Goal: Information Seeking & Learning: Compare options

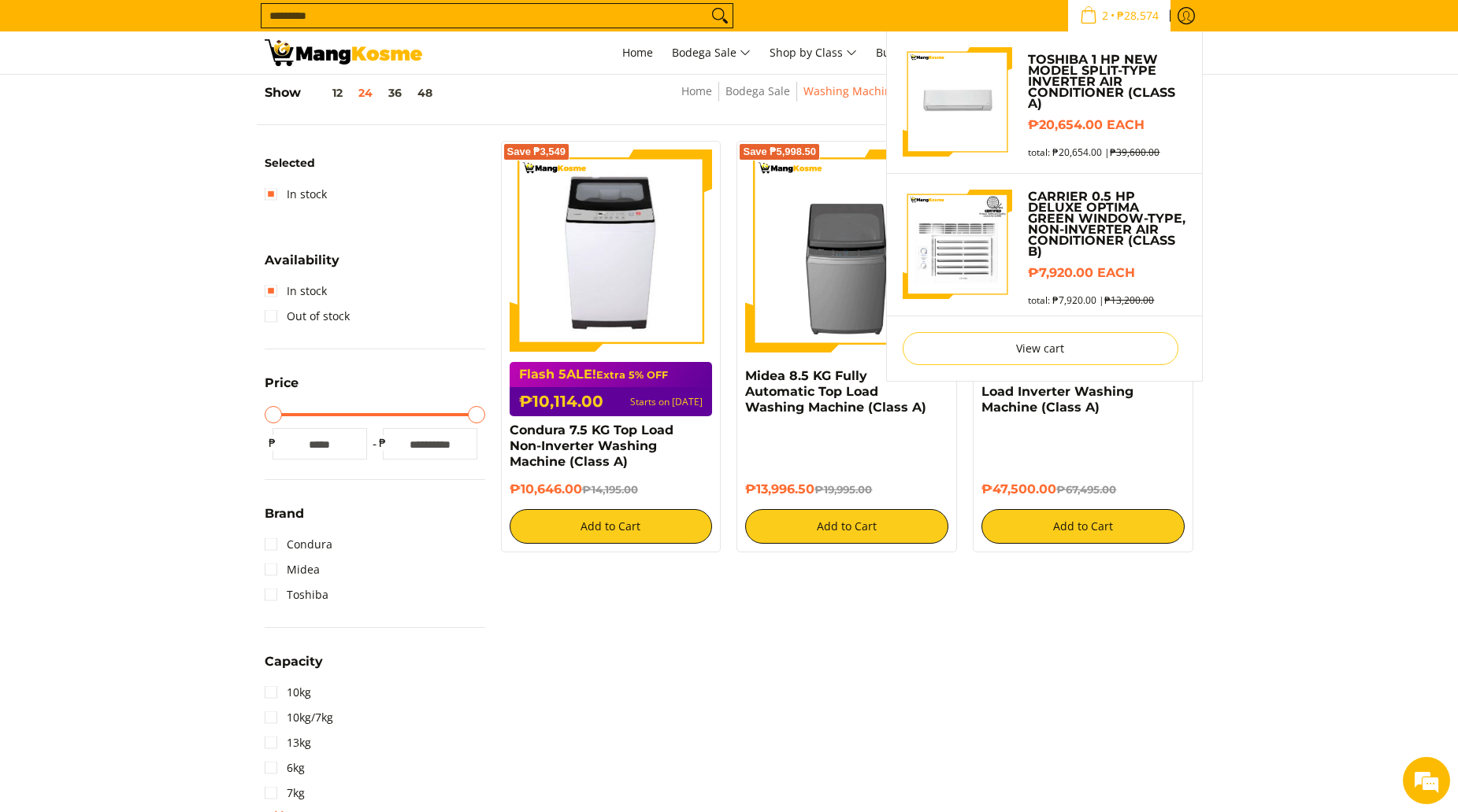
click at [1117, 15] on span "₱28,574" at bounding box center [1138, 15] width 47 height 11
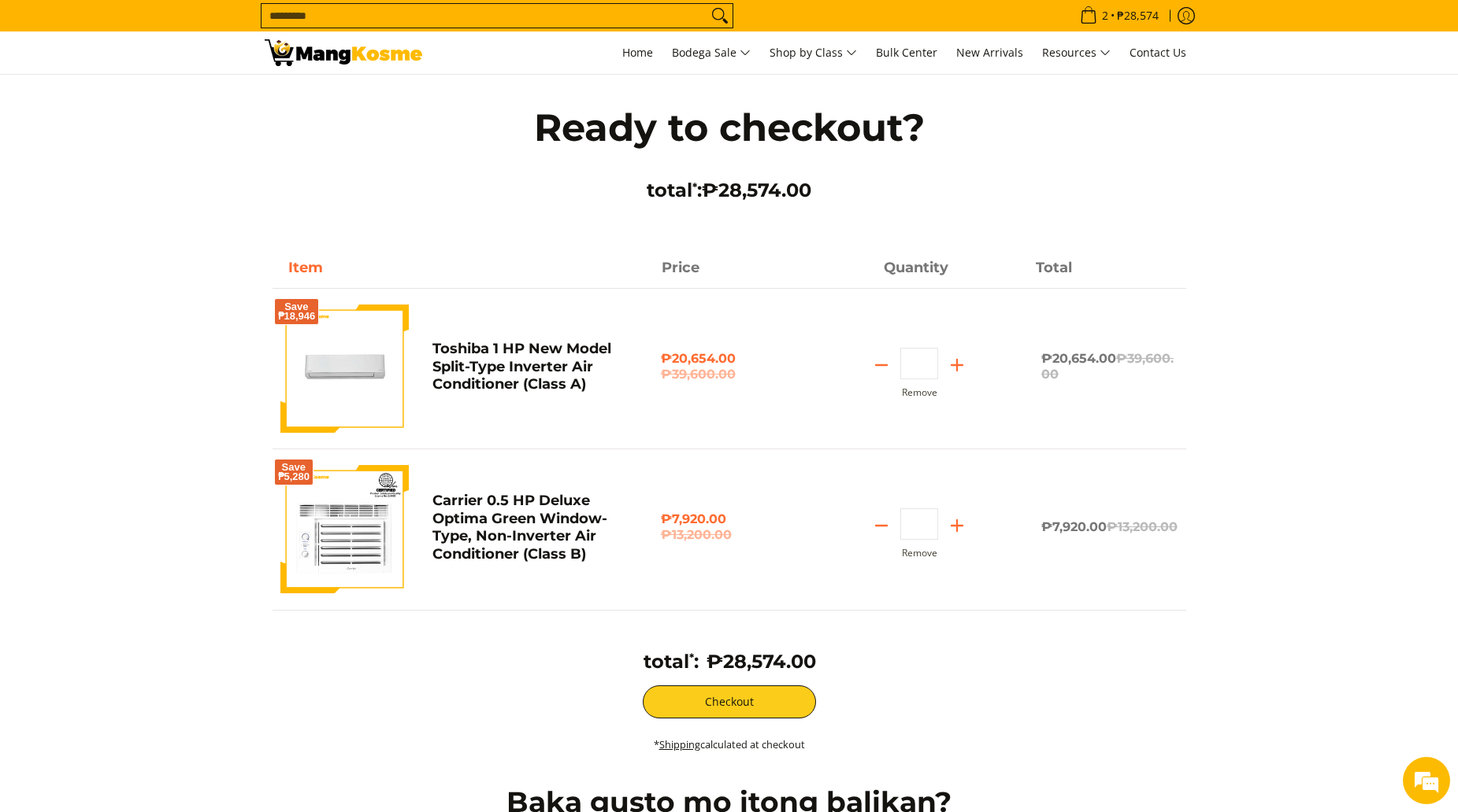
click at [1166, 408] on div "Save ₱18,946 Toshiba 1 HP New Model Split-Type Inverter Air Conditioner (Class …" at bounding box center [729, 354] width 913 height 191
click at [755, 704] on button "Checkout" at bounding box center [729, 702] width 173 height 33
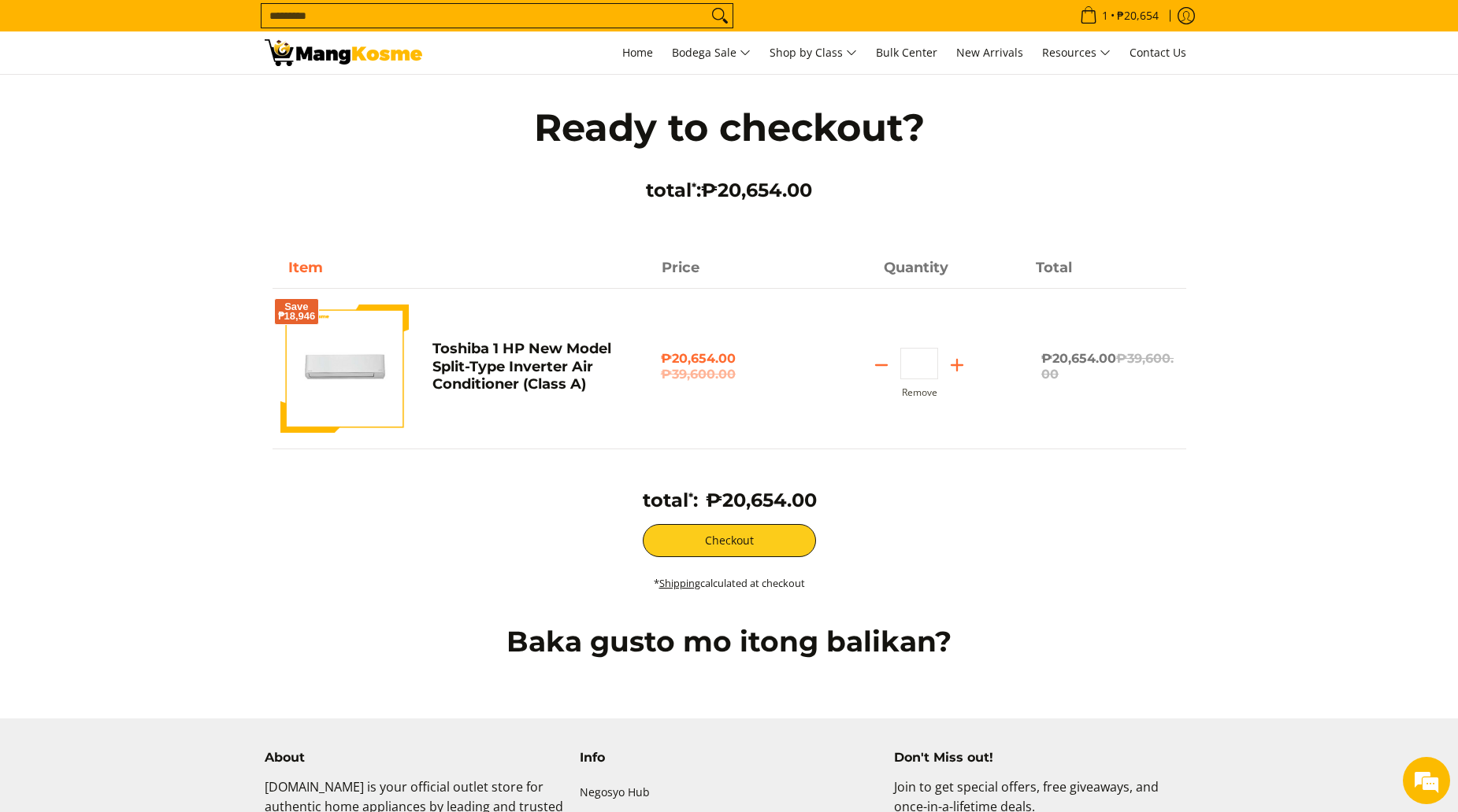
click at [374, 47] on img at bounding box center [343, 52] width 157 height 26
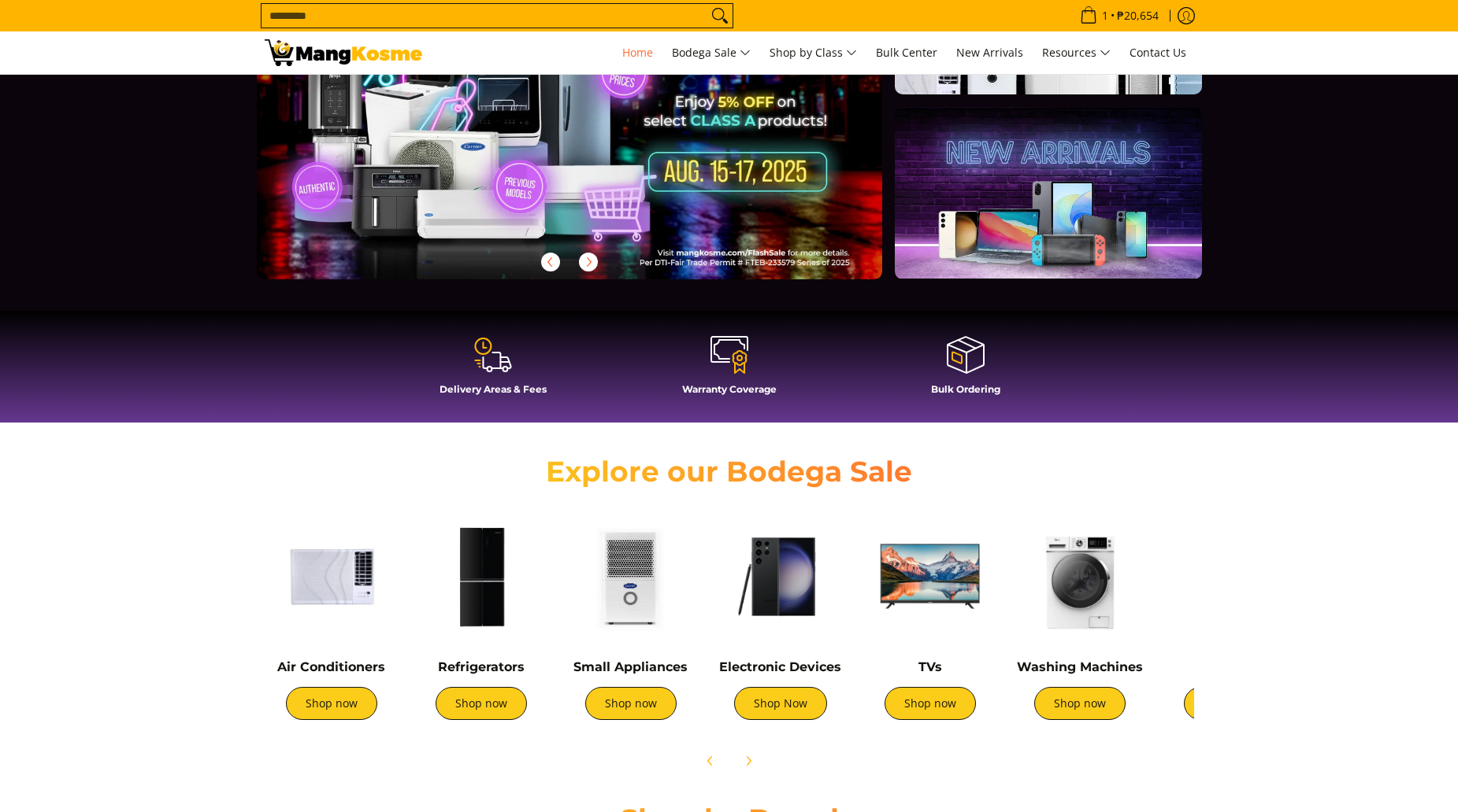
scroll to position [393, 0]
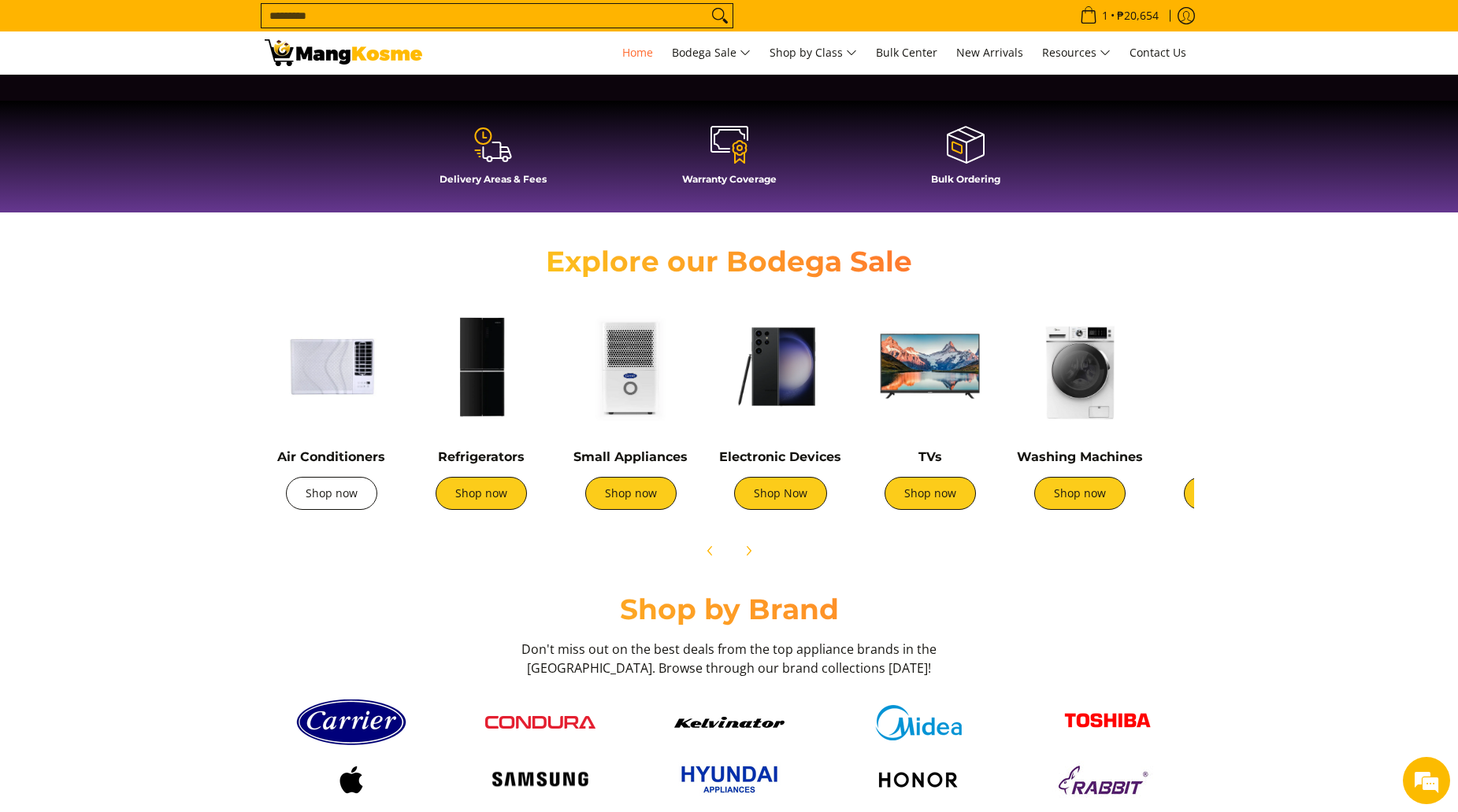
click at [339, 494] on link "Shop now" at bounding box center [332, 494] width 92 height 33
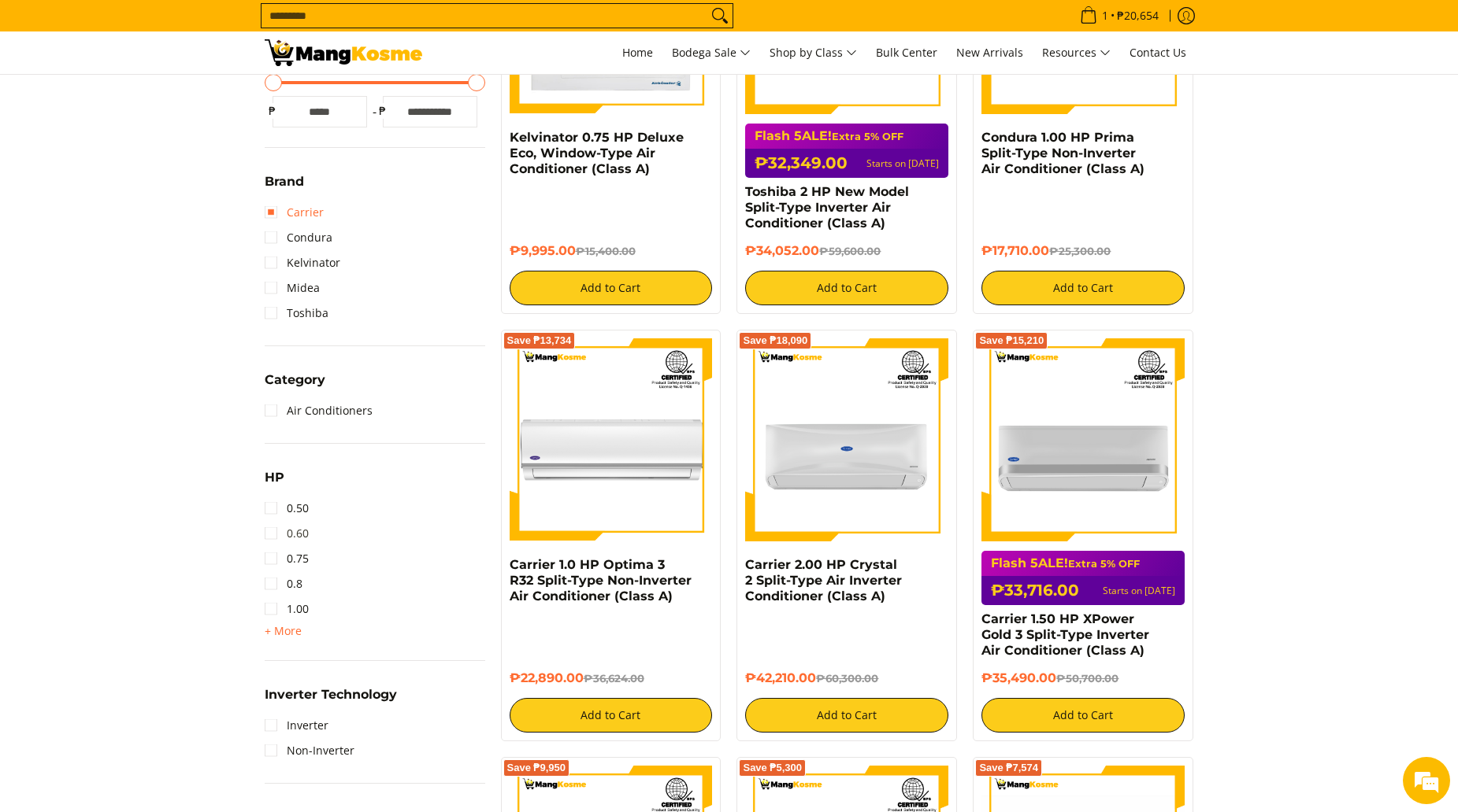
scroll to position [472, 0]
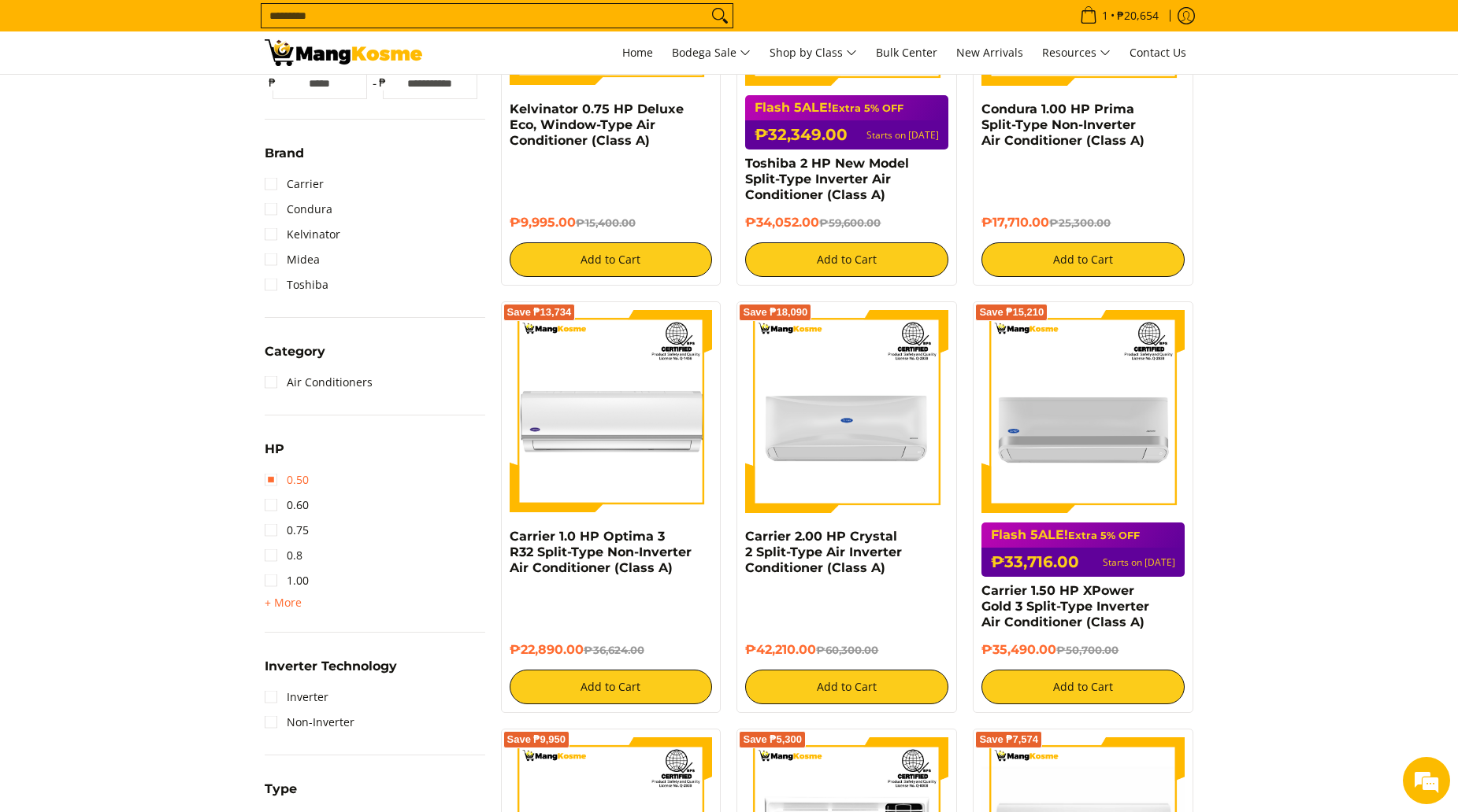
click at [275, 485] on link "0.50" at bounding box center [286, 480] width 44 height 25
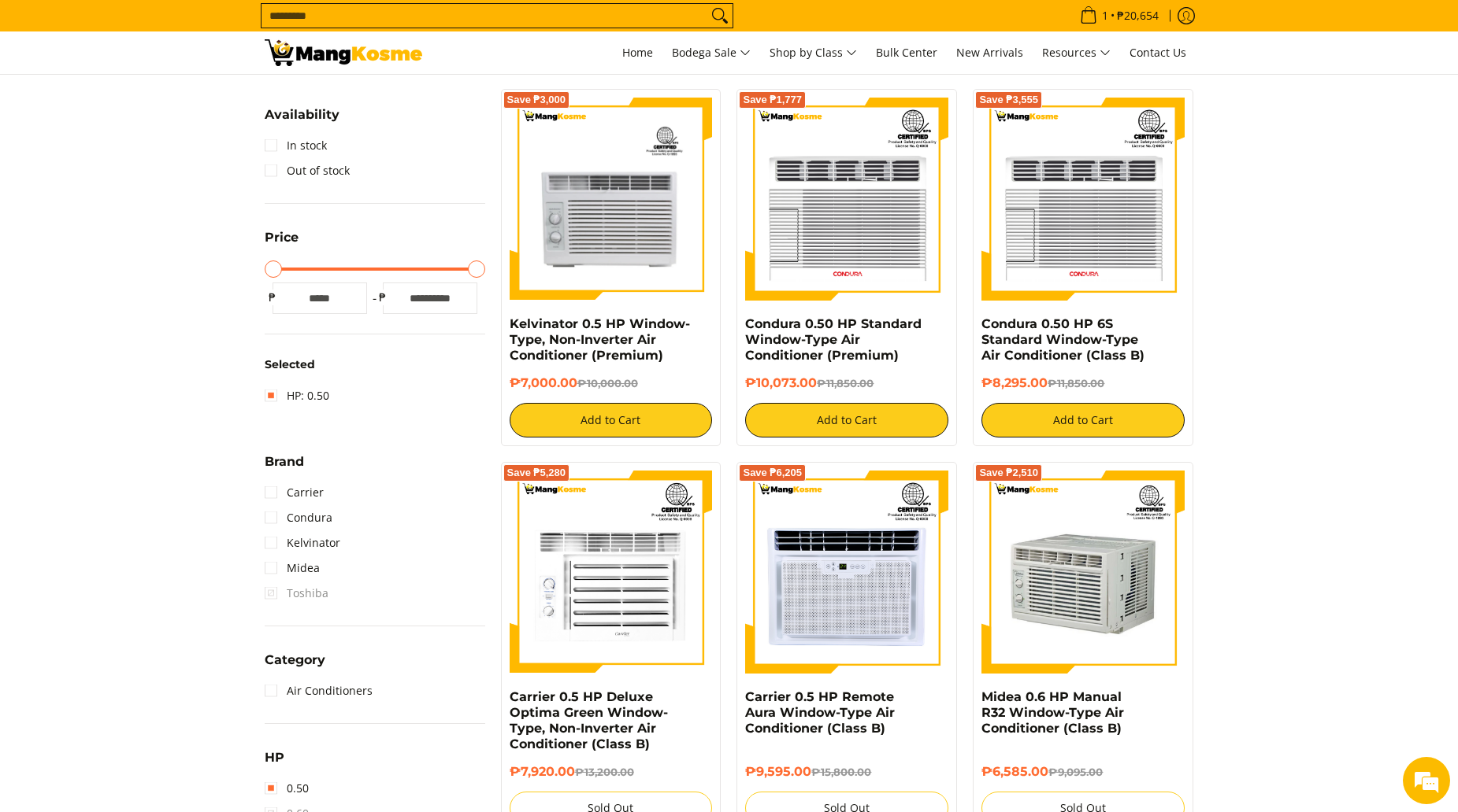
scroll to position [284, 0]
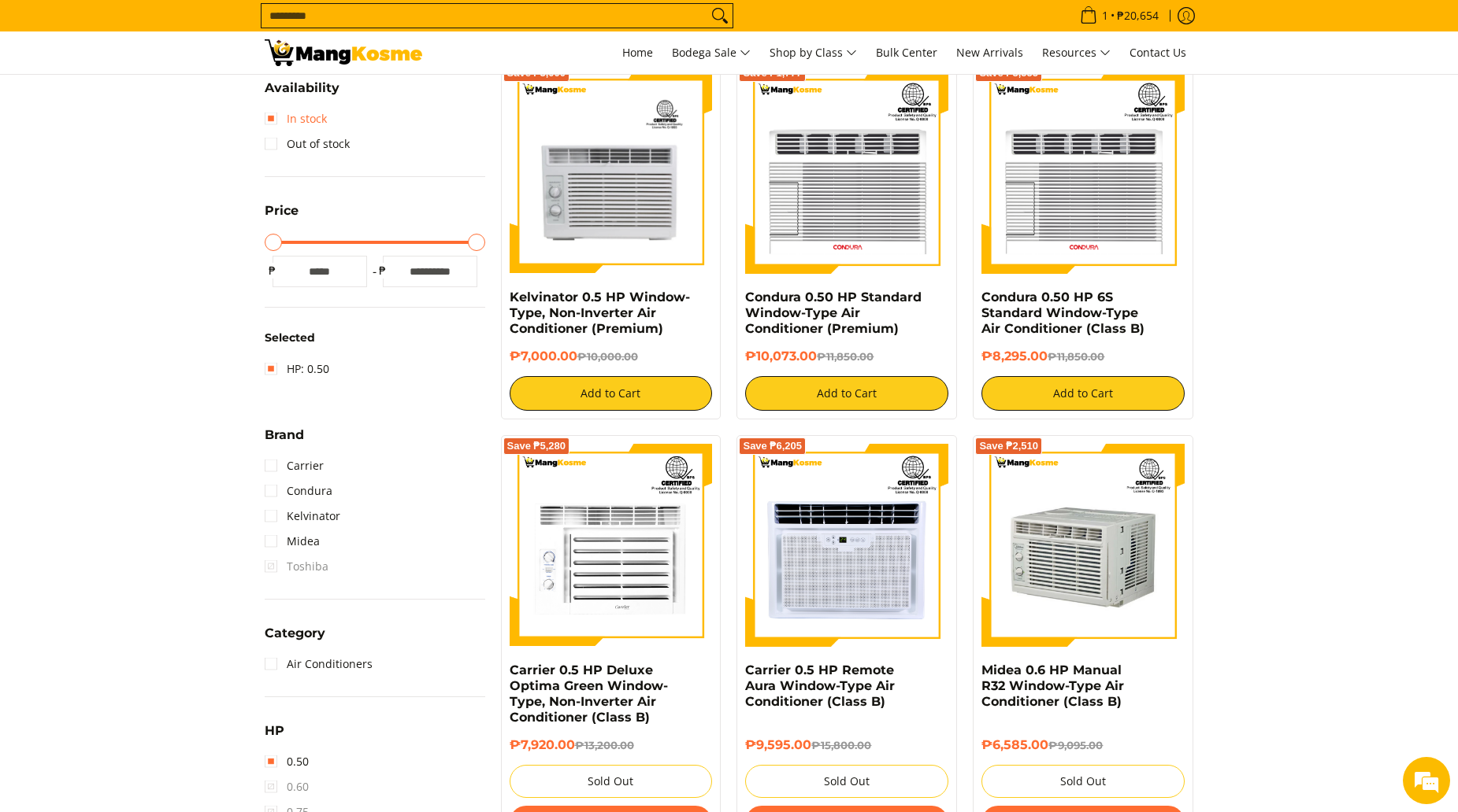
click at [290, 118] on link "In stock" at bounding box center [296, 119] width 62 height 25
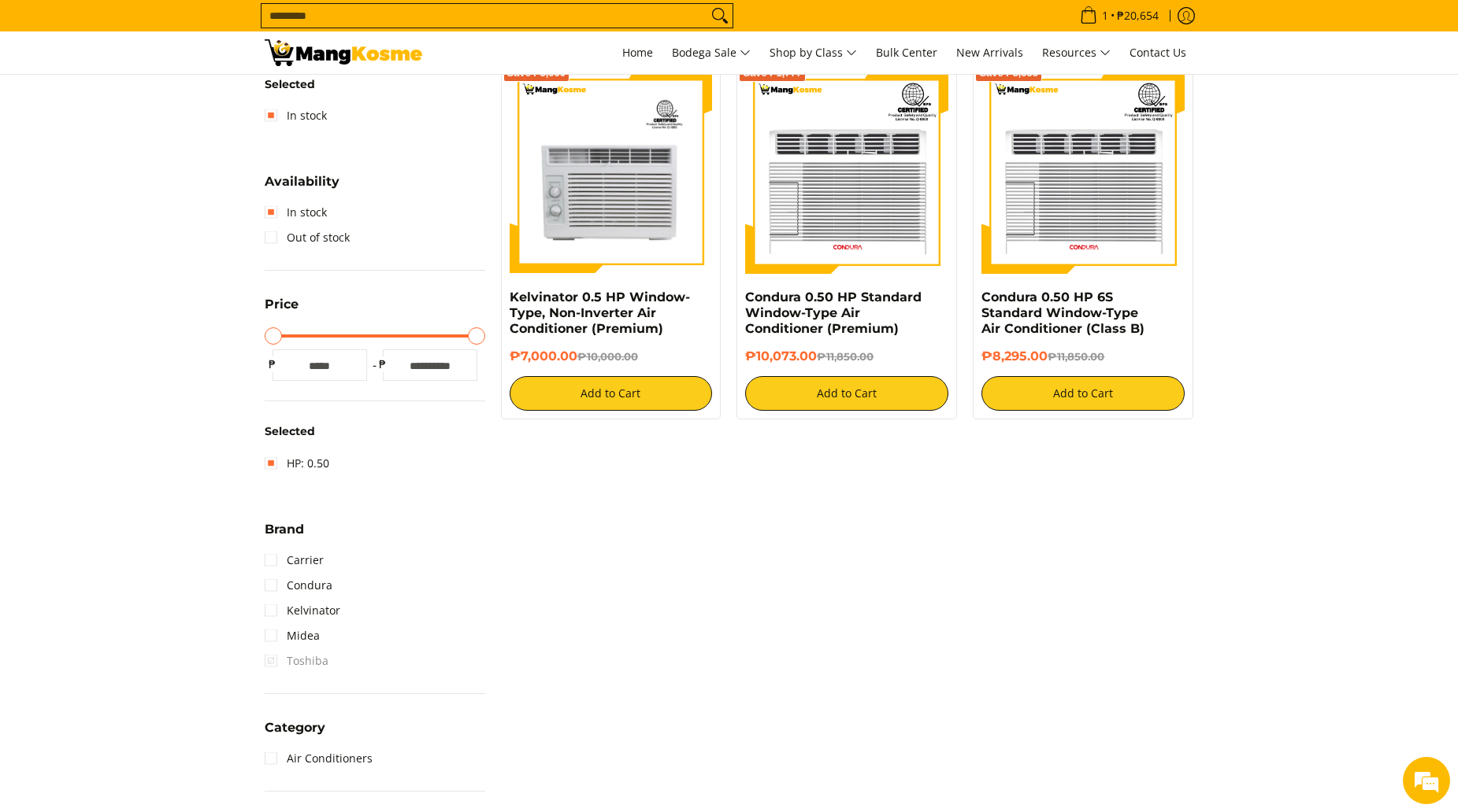
scroll to position [205, 0]
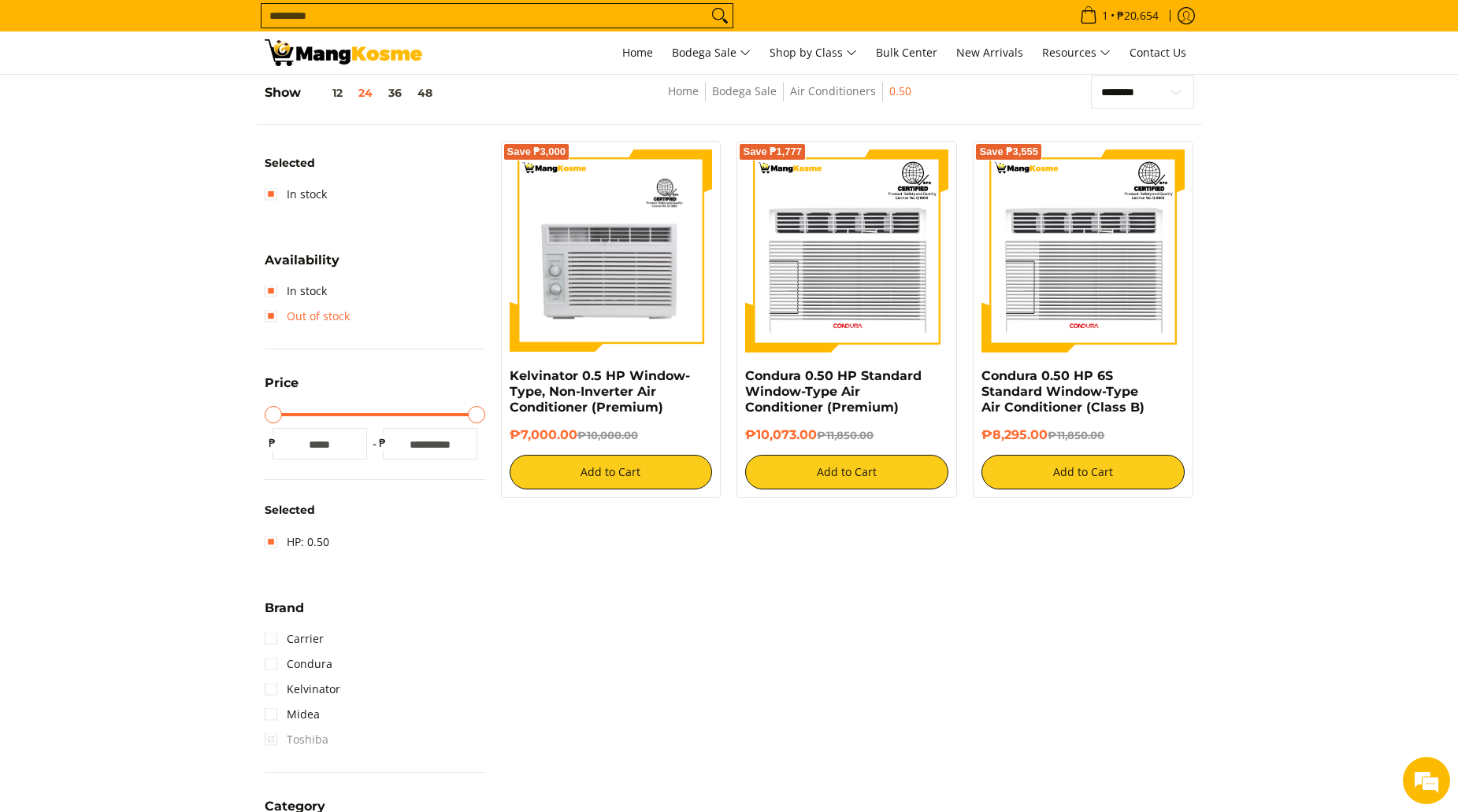
click at [277, 312] on link "Out of stock" at bounding box center [307, 316] width 85 height 25
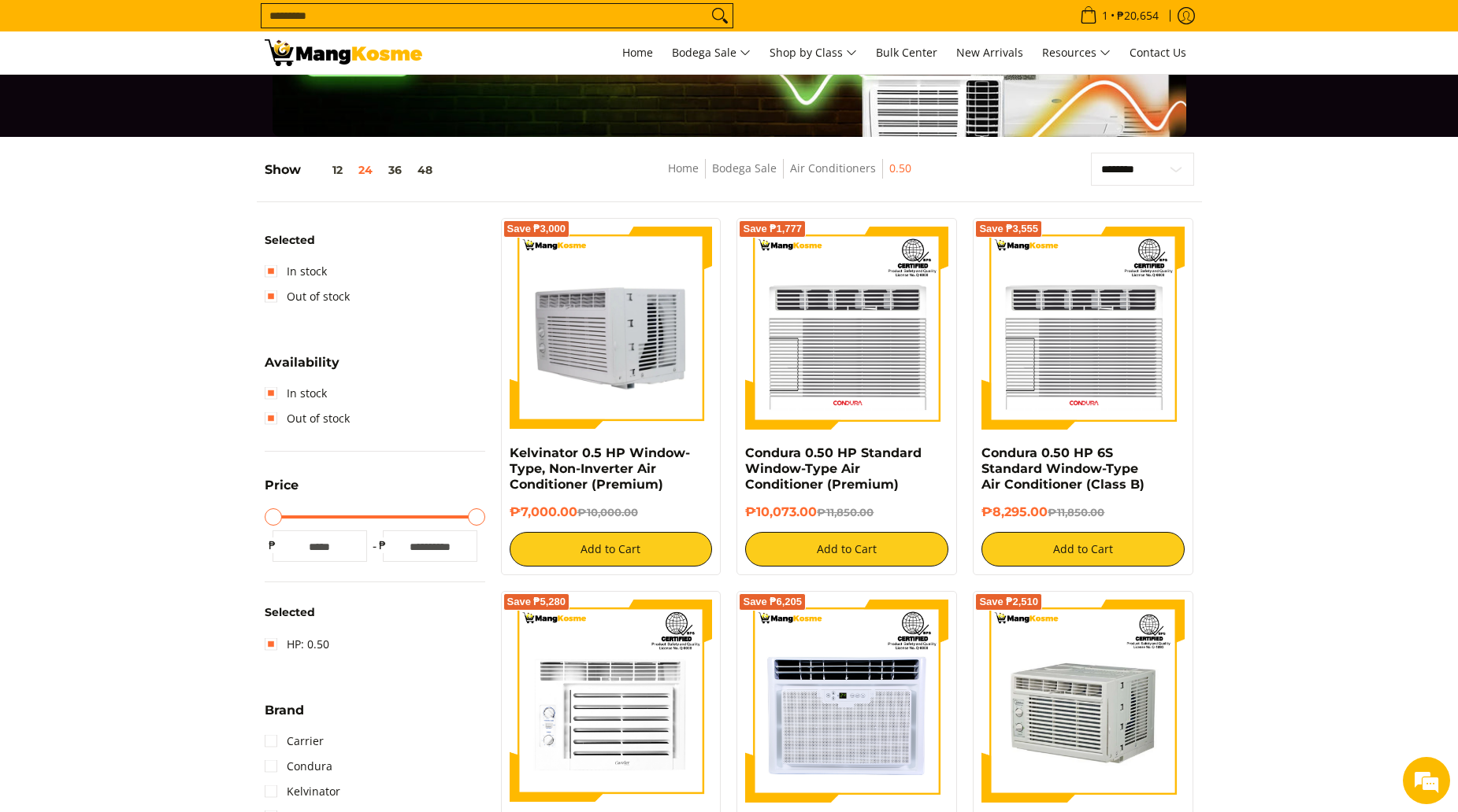
scroll to position [127, 0]
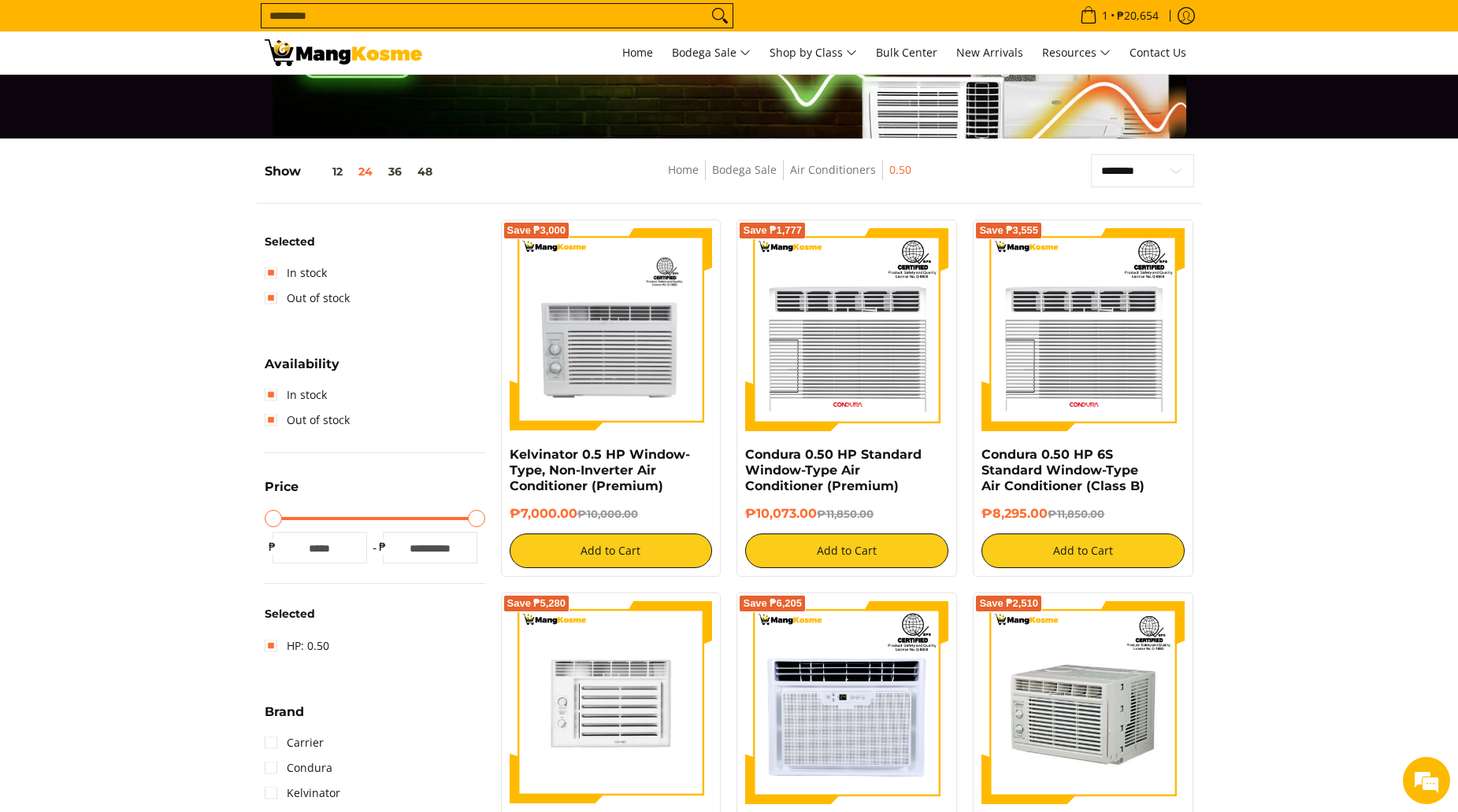
click at [602, 705] on img at bounding box center [611, 703] width 203 height 203
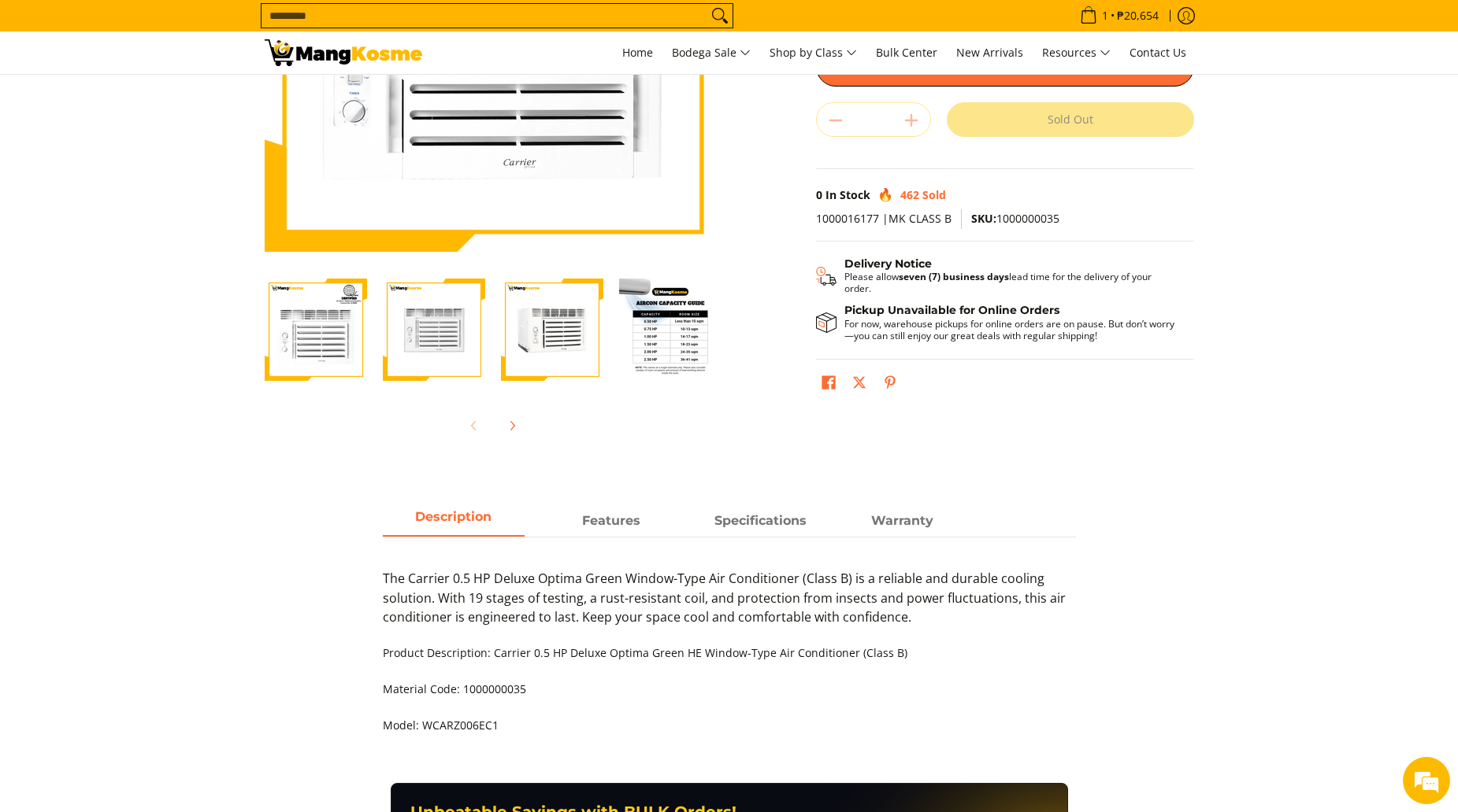
scroll to position [393, 0]
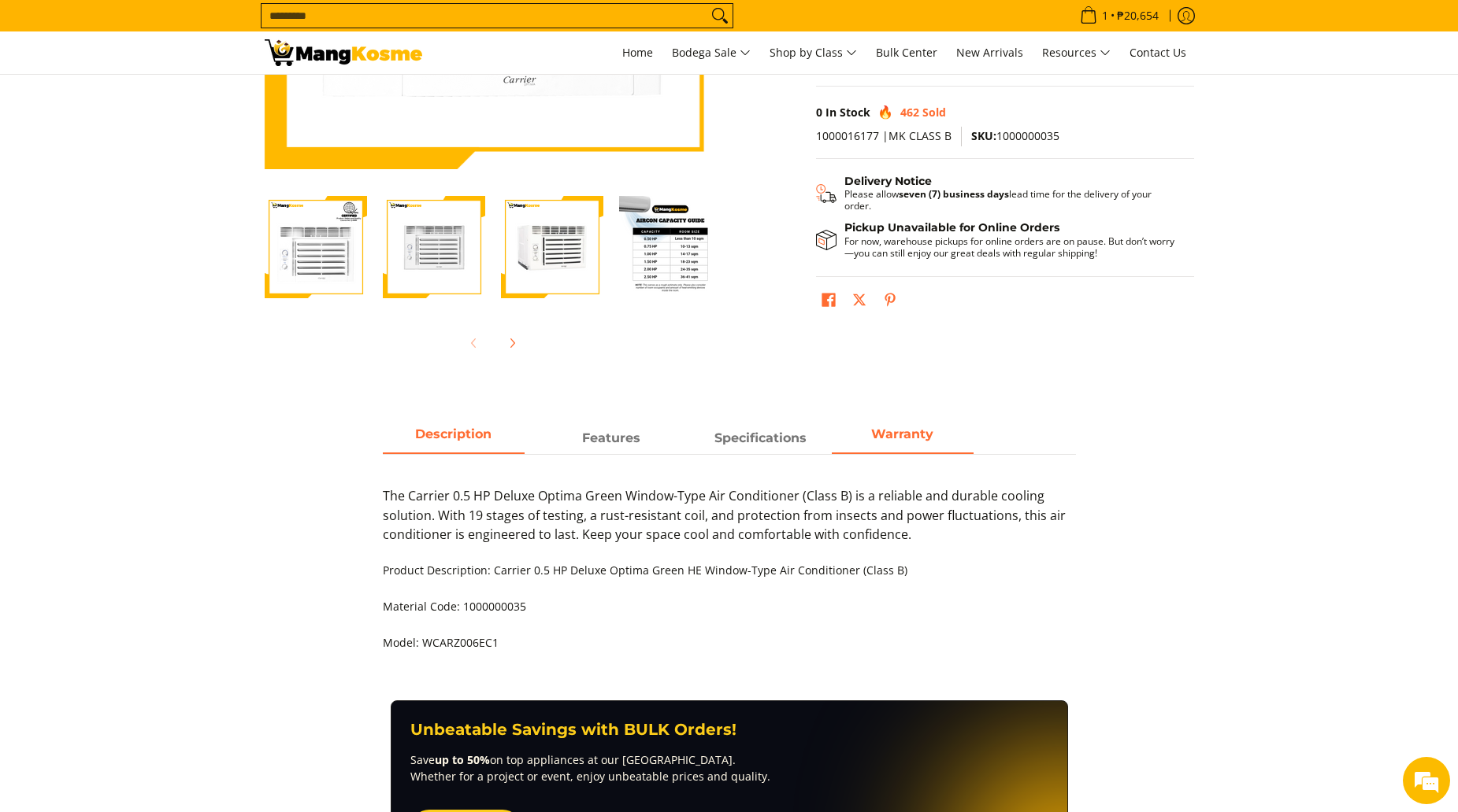
click at [889, 433] on strong "Warranty" at bounding box center [902, 433] width 62 height 15
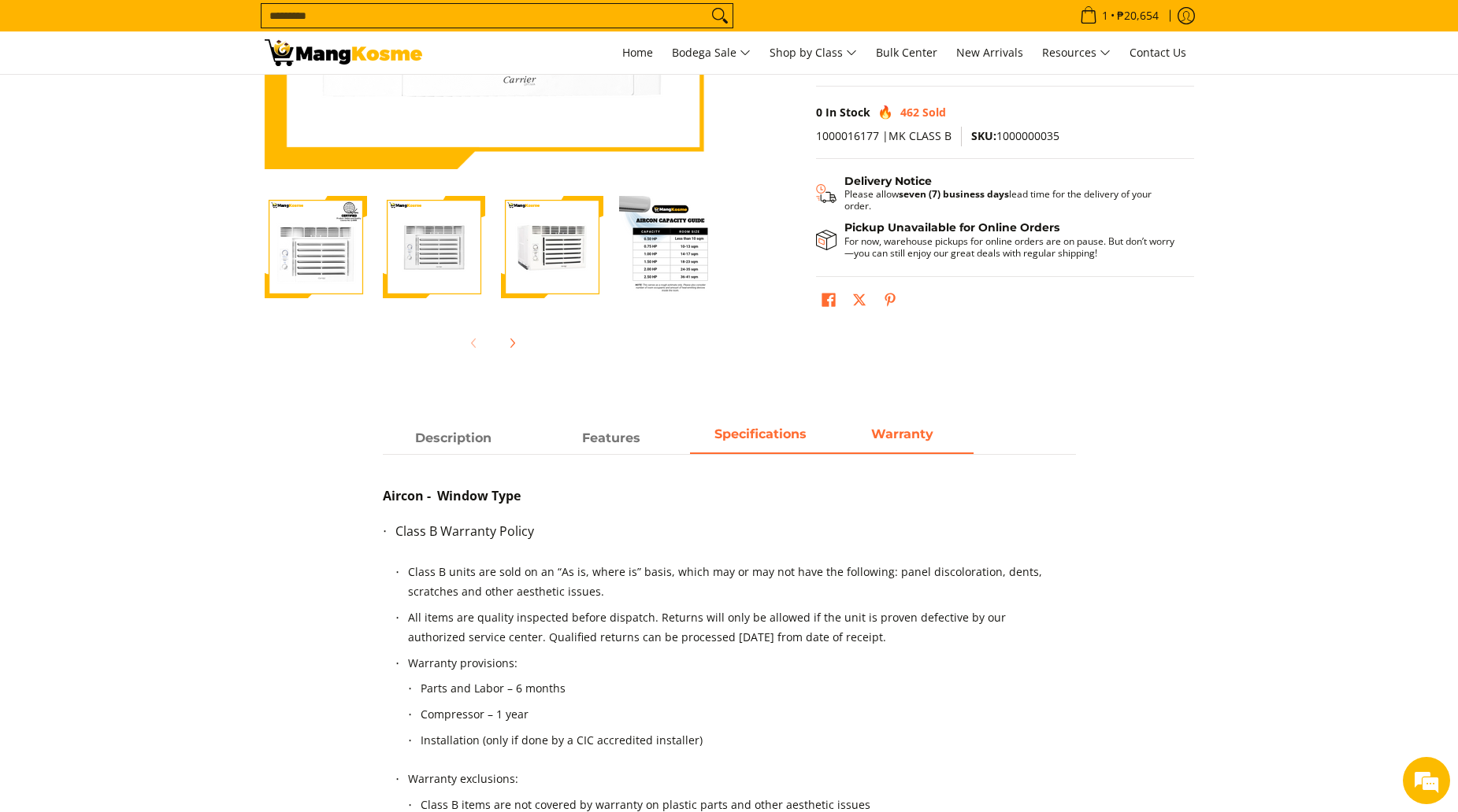
click at [796, 437] on strong "Specifications" at bounding box center [760, 433] width 92 height 15
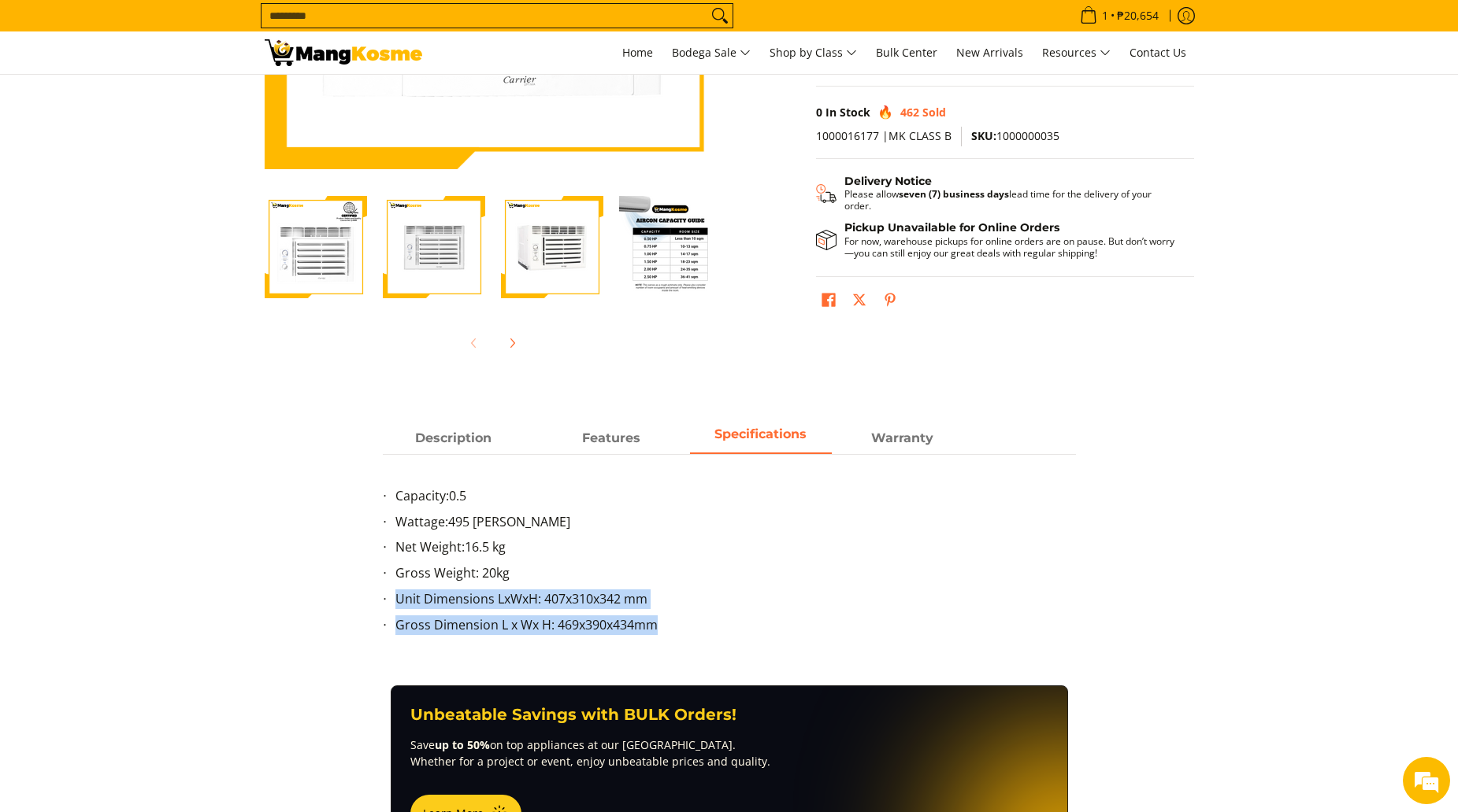
scroll to position [0, 0]
drag, startPoint x: 387, startPoint y: 599, endPoint x: 694, endPoint y: 625, distance: 308.1
click at [694, 625] on ul "Capacity: 0.5 Wattage: 495 Watts Net Weight: 16.5 kg Gross Weight: 20kg Unit Di…" at bounding box center [729, 570] width 693 height 168
click at [226, 576] on section "Description Features Specifications Warranty The Carrier 0.5 HP Deluxe Optima G…" at bounding box center [729, 554] width 1458 height 263
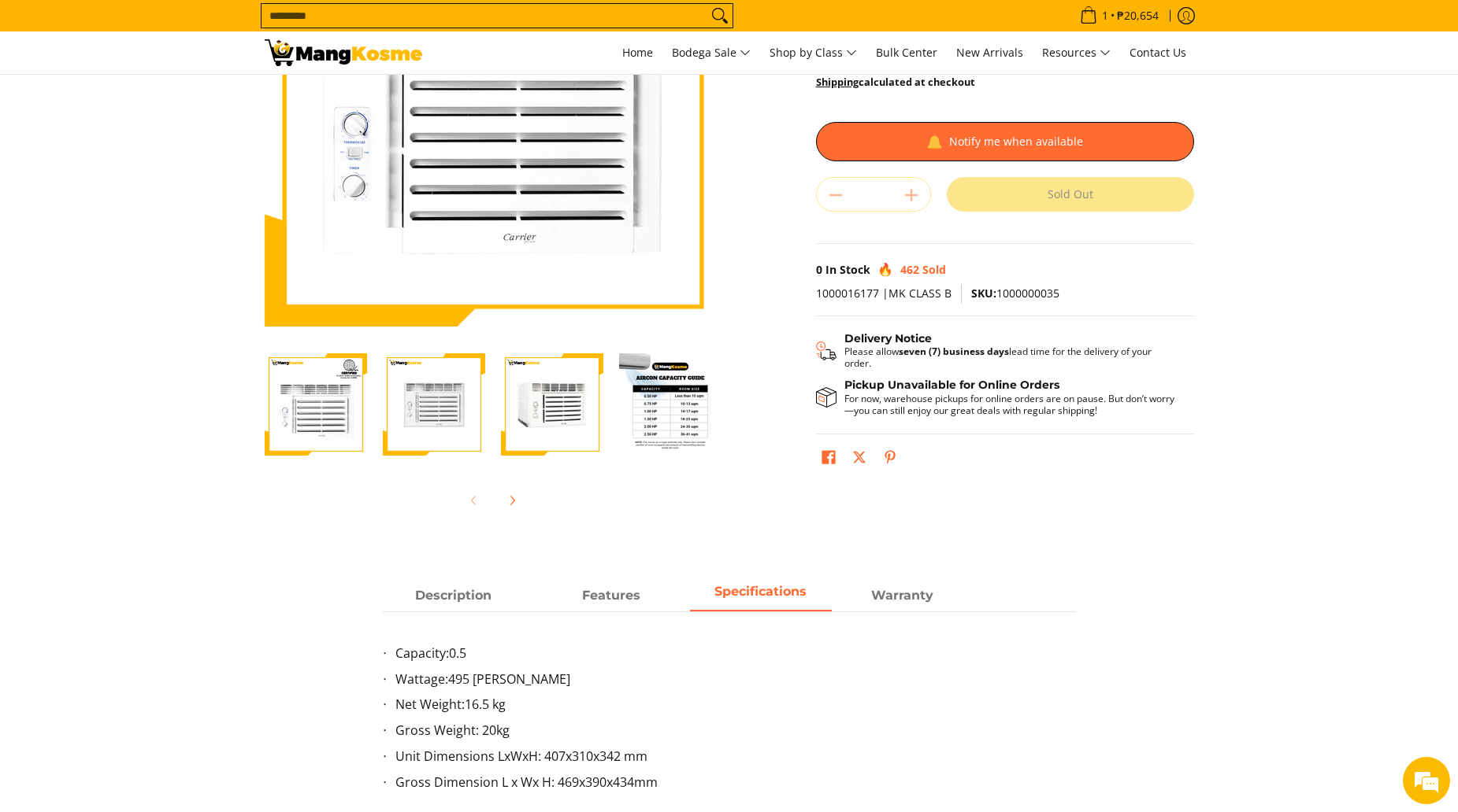
scroll to position [629, 0]
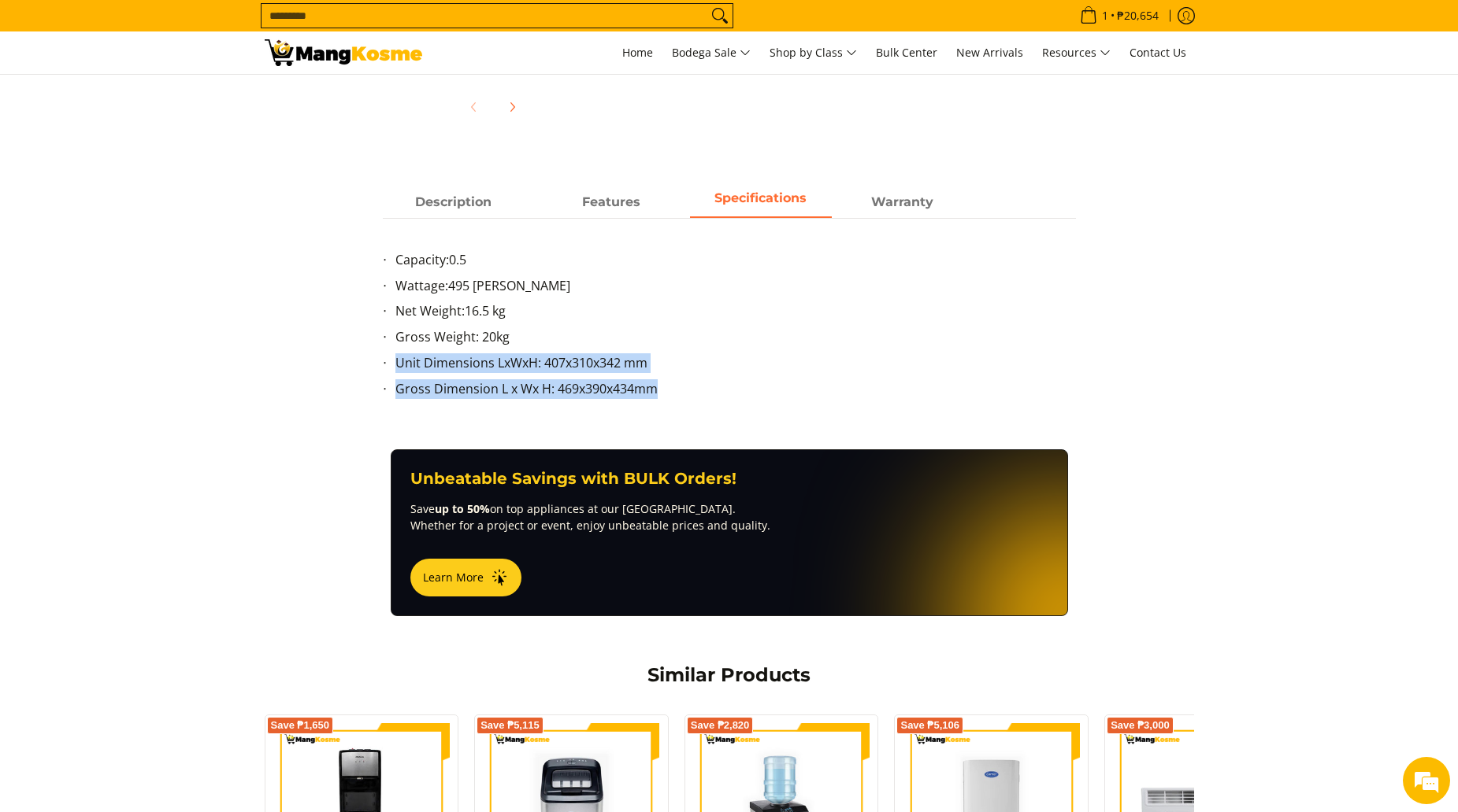
drag, startPoint x: 390, startPoint y: 365, endPoint x: 662, endPoint y: 392, distance: 273.3
click at [662, 392] on ul "Capacity: 0.5 Wattage: 495 Watts Net Weight: 16.5 kg Gross Weight: 20kg Unit Di…" at bounding box center [729, 334] width 693 height 168
copy ul "Unit Dimensions LxWxH: 407x310x342 mm Gross Dimension L x Wx H: 469x390x434mm"
drag, startPoint x: 880, startPoint y: 345, endPoint x: 970, endPoint y: 306, distance: 98.1
click at [880, 345] on li "Gross Weight: 20kg" at bounding box center [735, 340] width 681 height 26
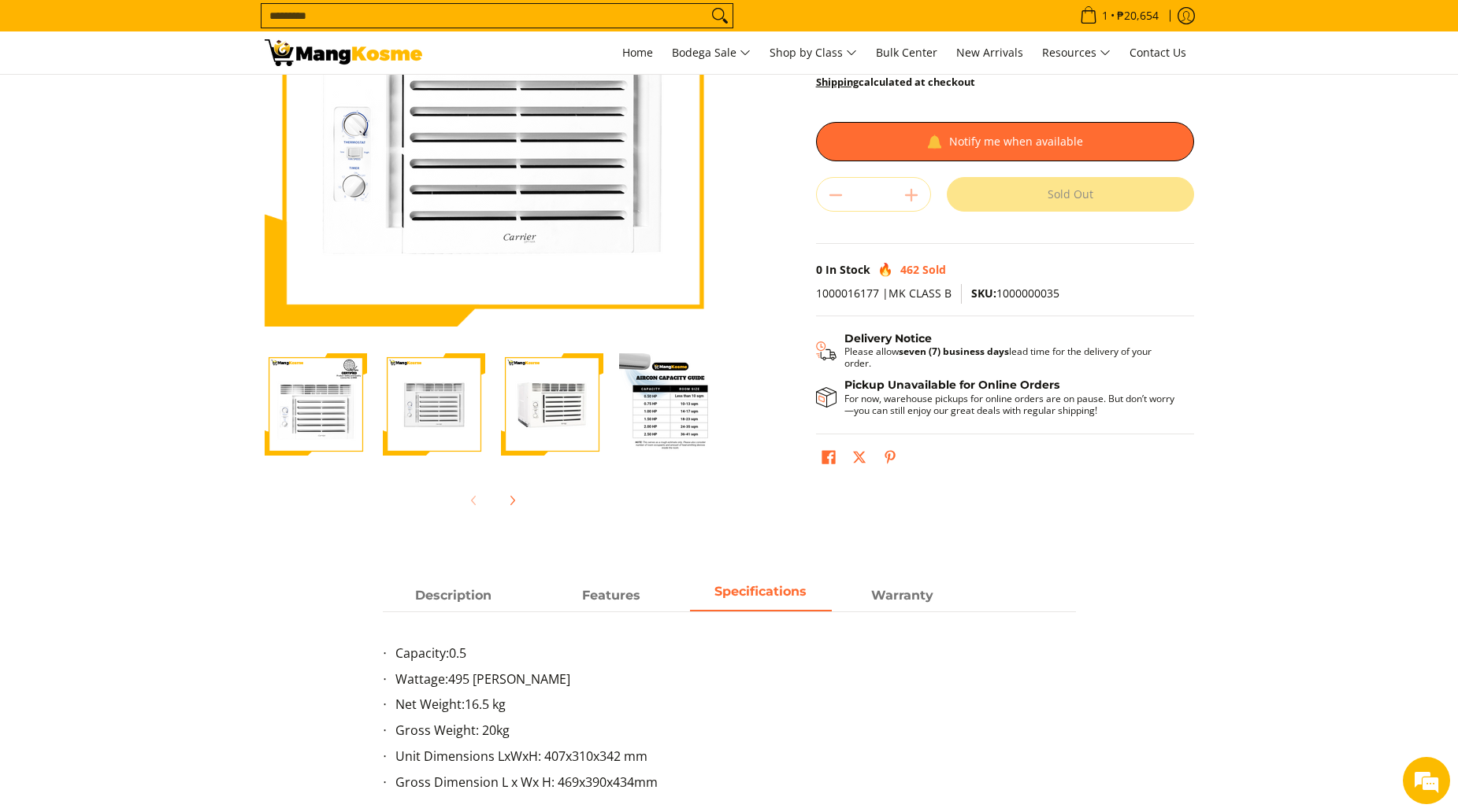
scroll to position [0, 0]
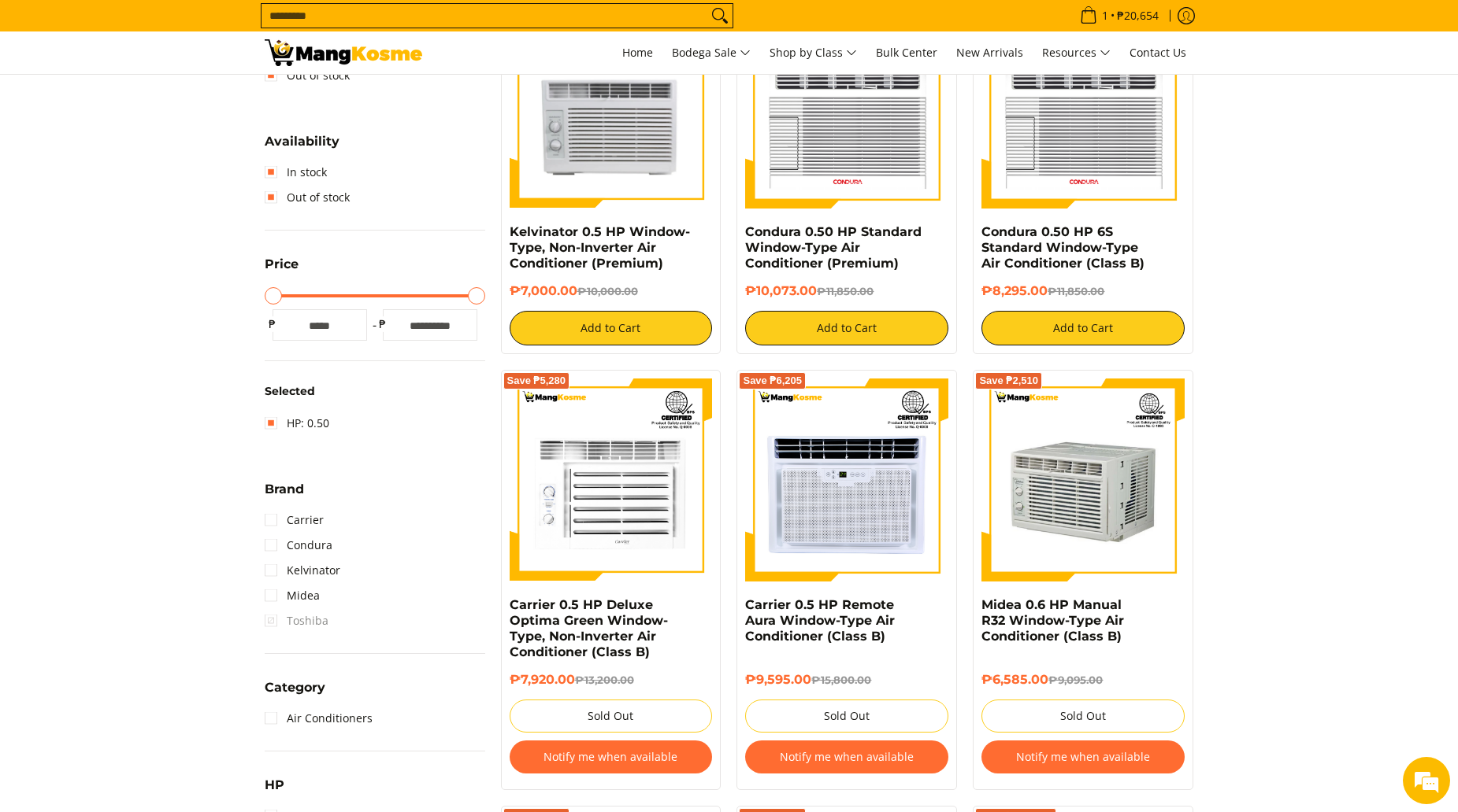
scroll to position [205, 0]
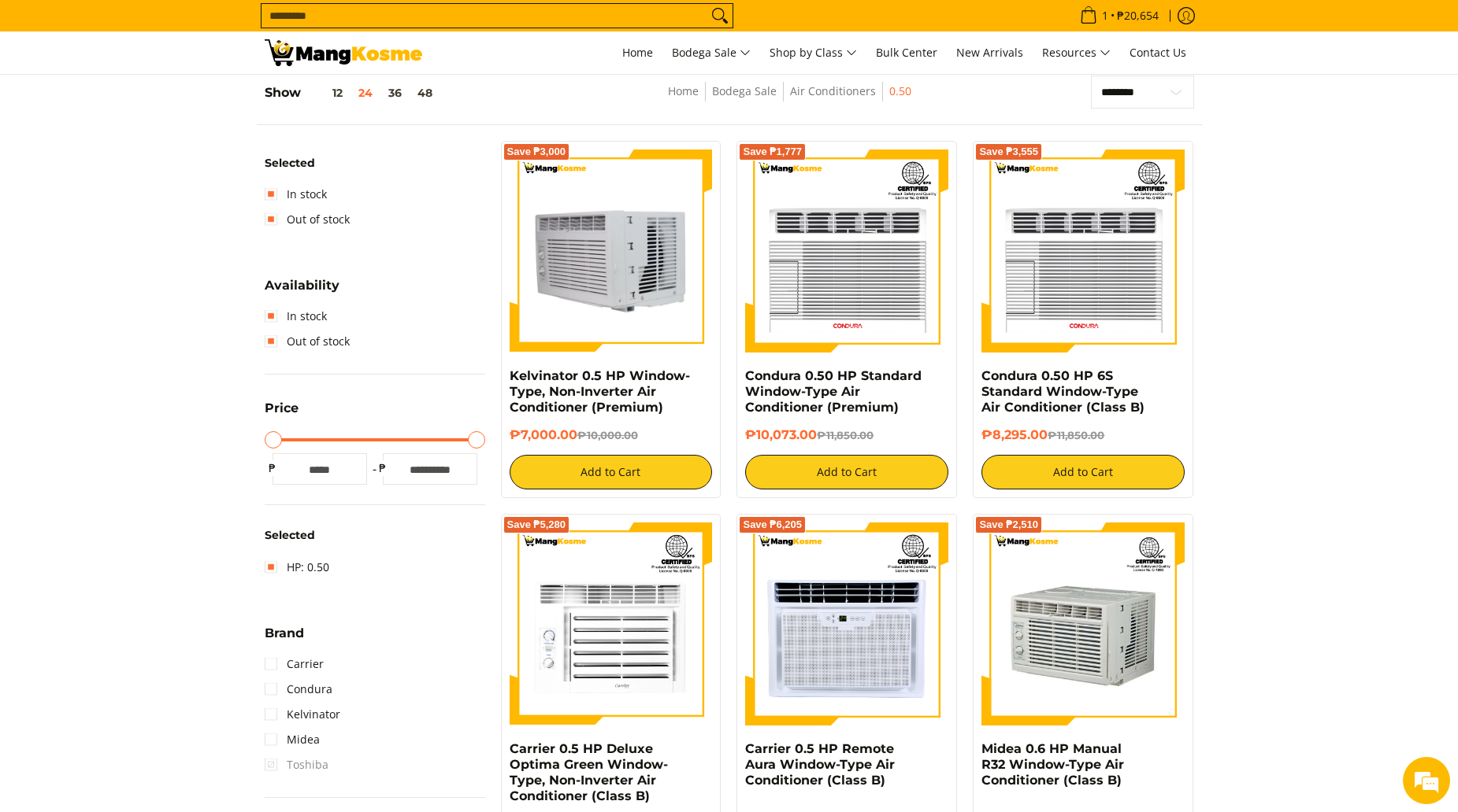
click at [582, 344] on img at bounding box center [611, 251] width 203 height 203
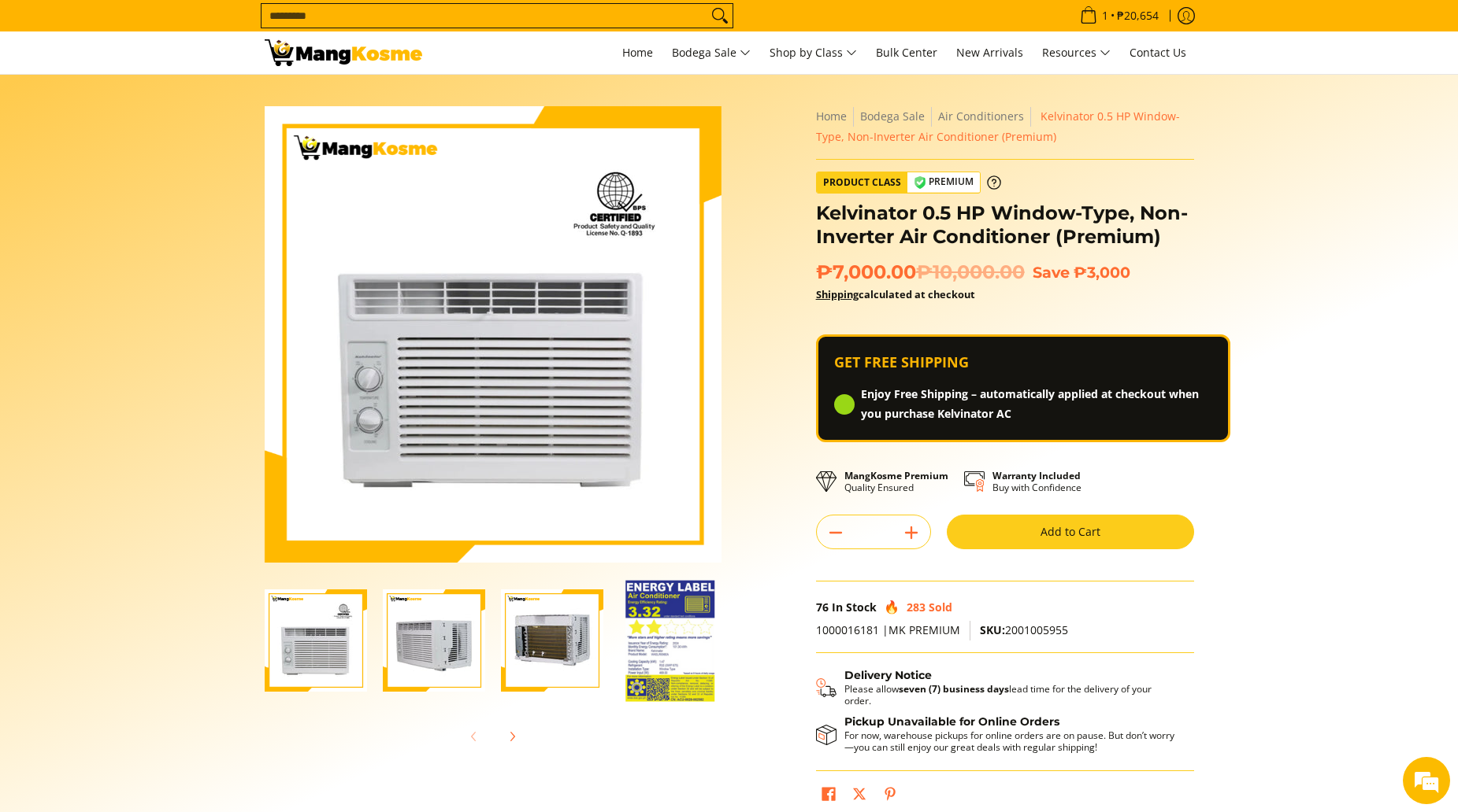
click at [552, 641] on img "Kelvinator 0.5 HP Window-Type, Non-Inverter Air Conditioner (Premium)-3" at bounding box center [552, 640] width 103 height 102
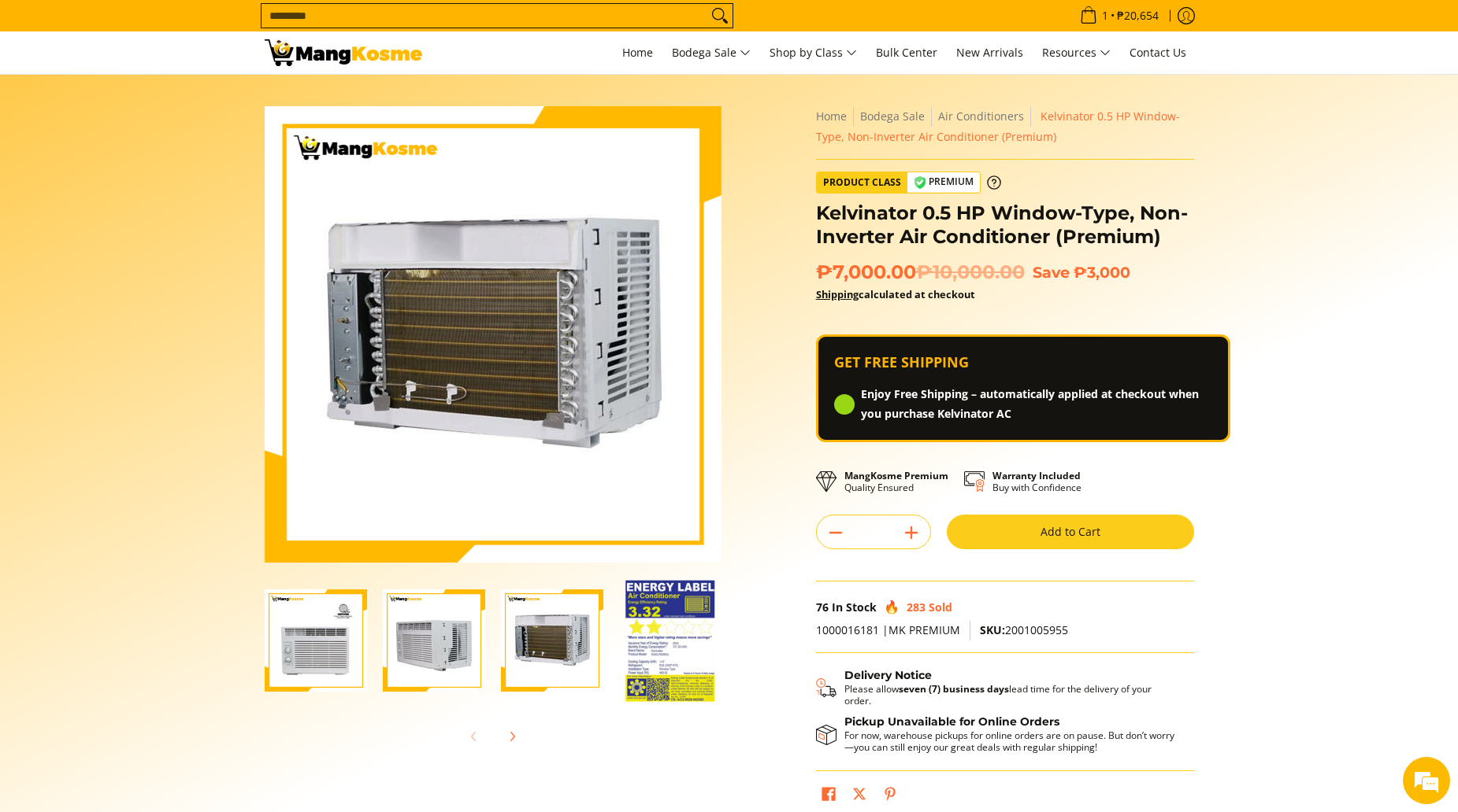
click at [336, 651] on img "kelvinator-.5hp-window-type-airconditioner-full-view-mang-kosme" at bounding box center [315, 640] width 103 height 102
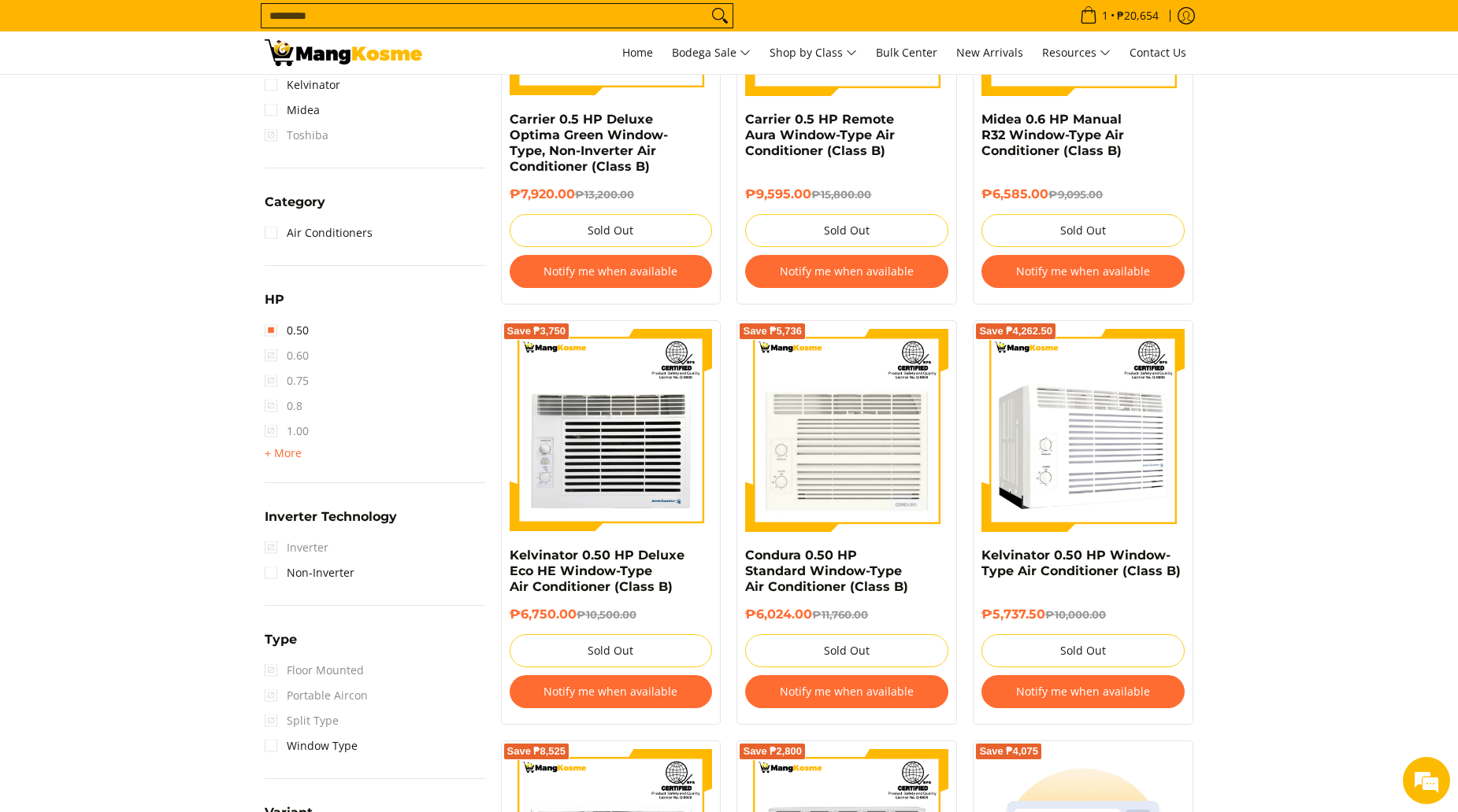
scroll to position [520, 0]
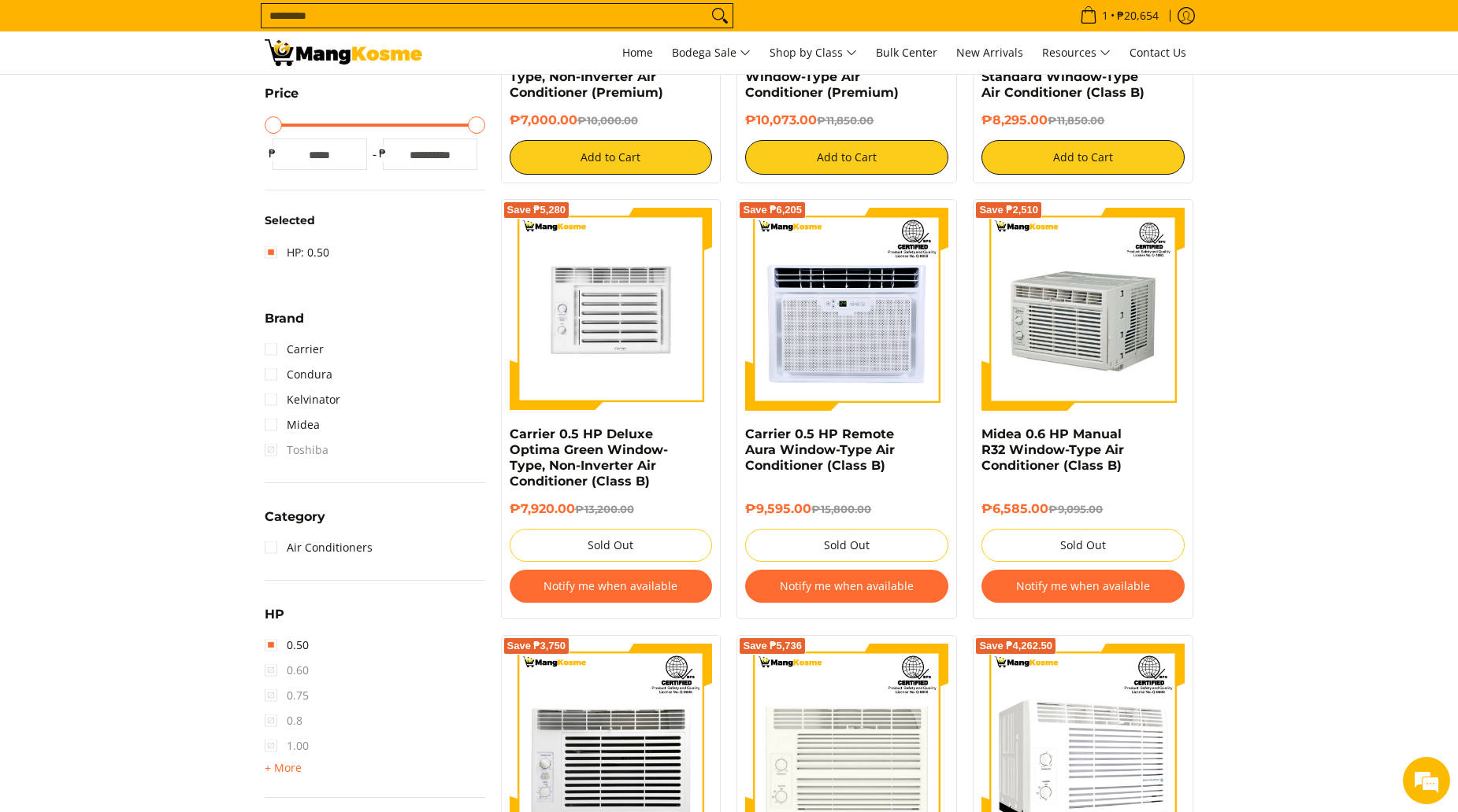
click at [608, 359] on img at bounding box center [611, 309] width 203 height 203
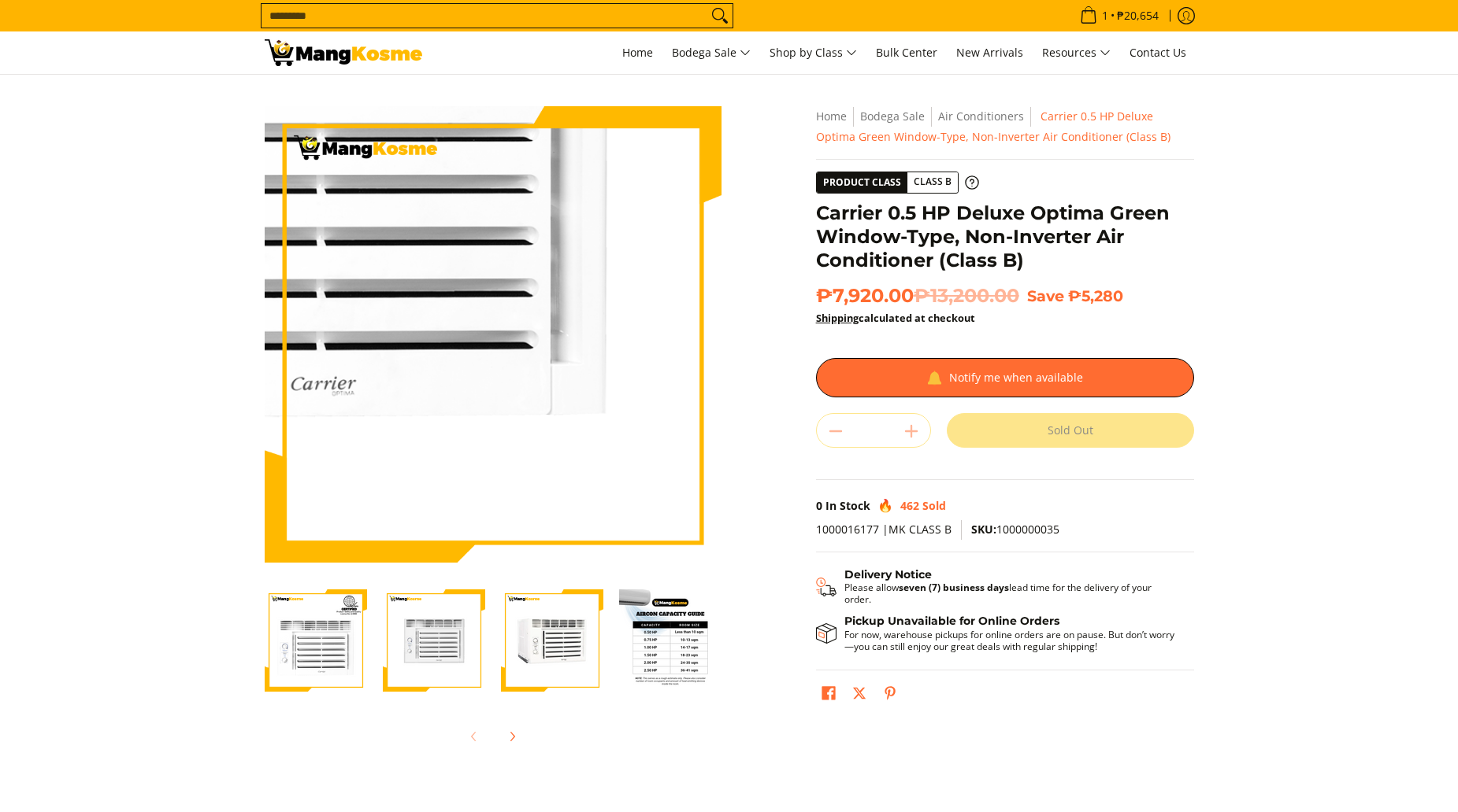
scroll to position [157, 0]
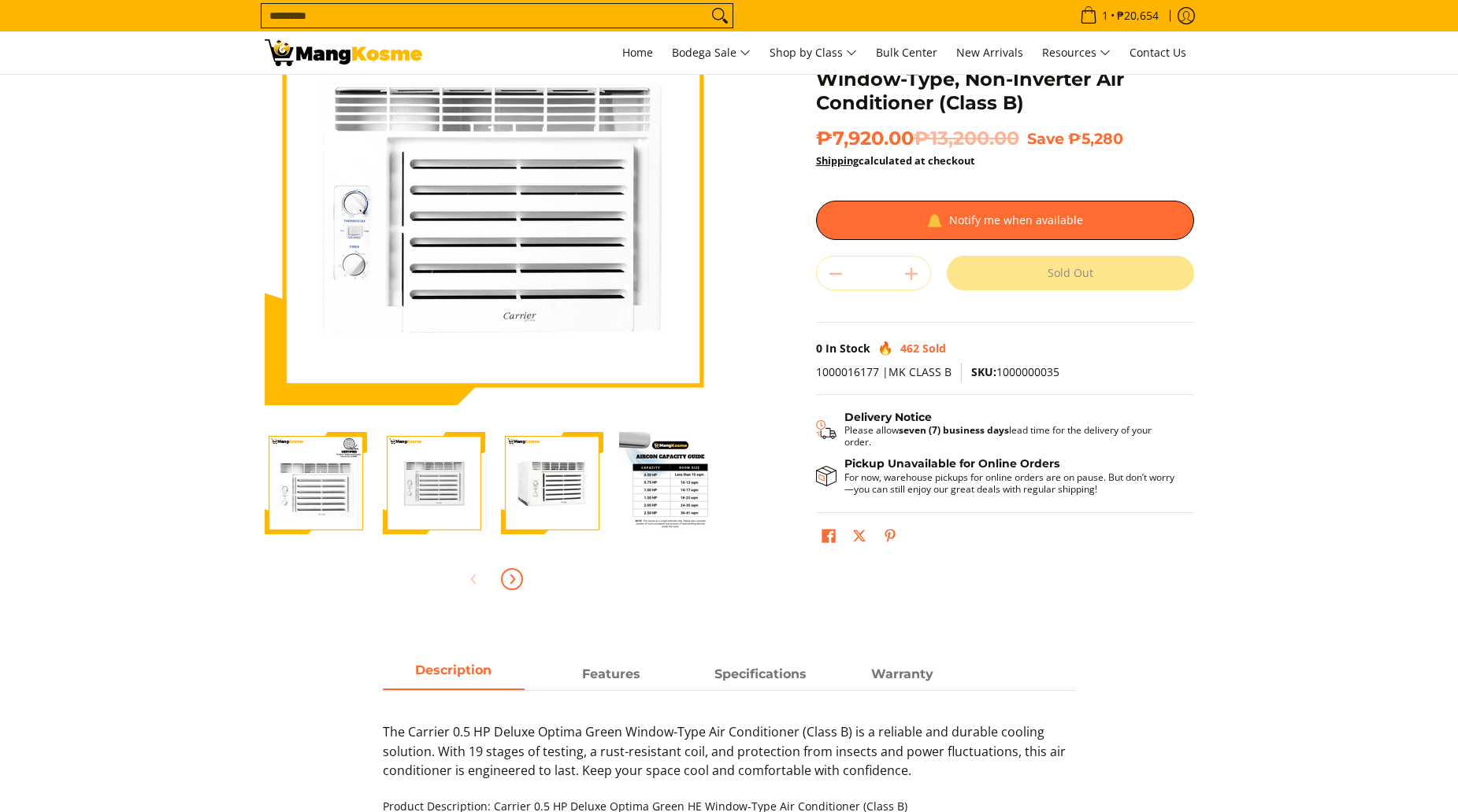
click at [521, 578] on span "Next" at bounding box center [512, 579] width 19 height 19
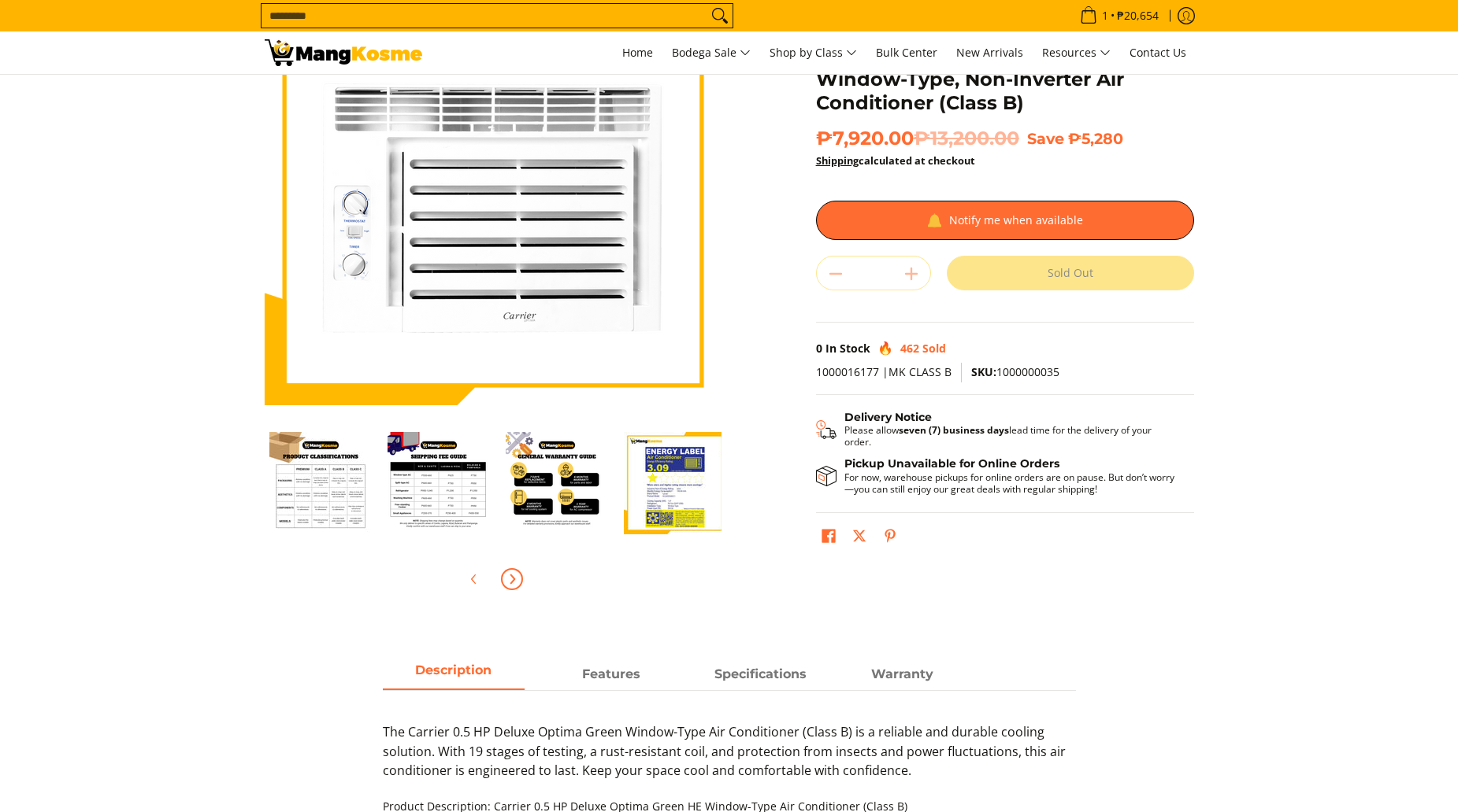
scroll to position [0, 473]
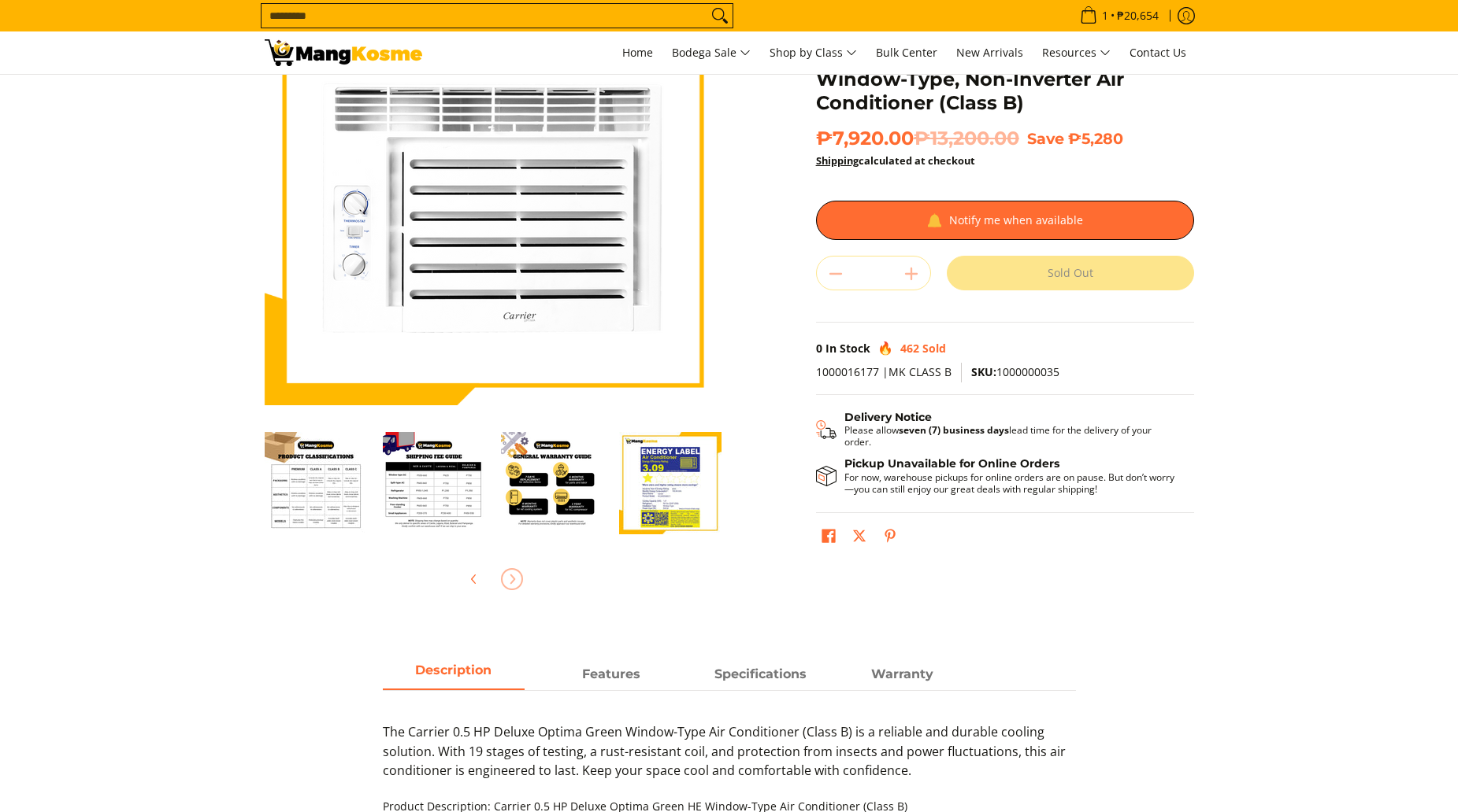
click at [667, 485] on img "Carrier 0.5 HP Deluxe Optima Green Window-Type, Non-Inverter Air Conditioner (C…" at bounding box center [670, 483] width 103 height 102
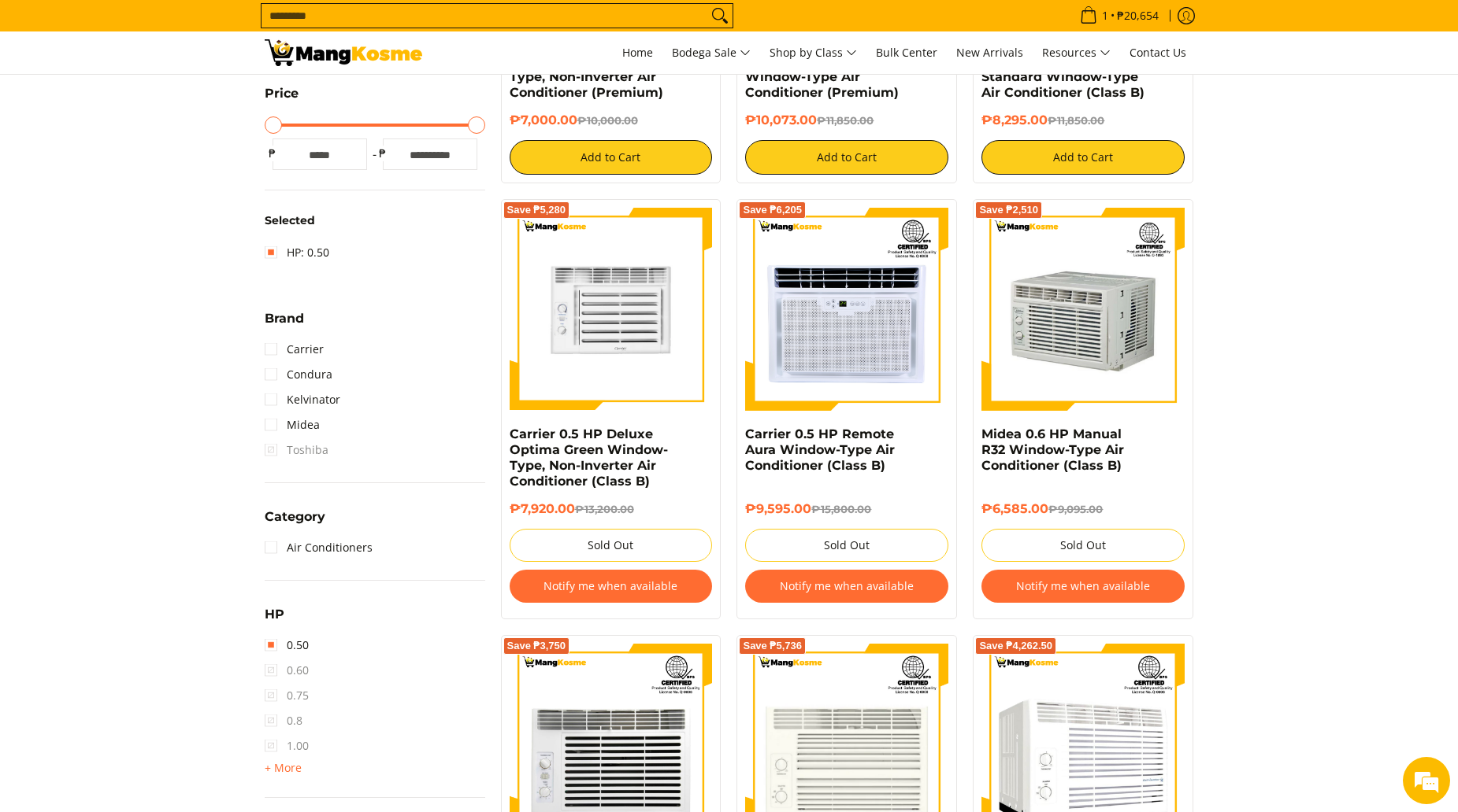
scroll to position [127, 0]
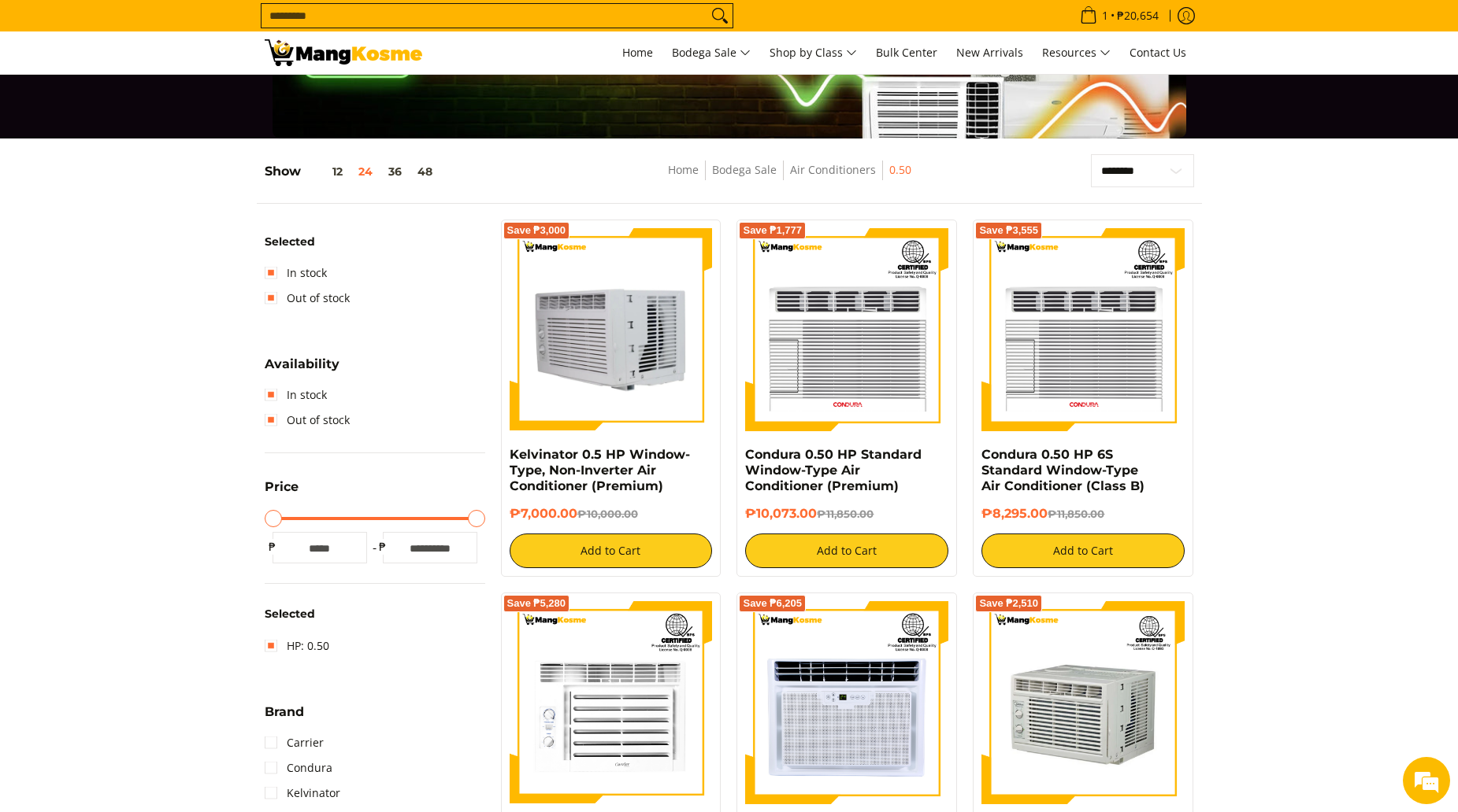
click at [622, 393] on img at bounding box center [611, 330] width 203 height 203
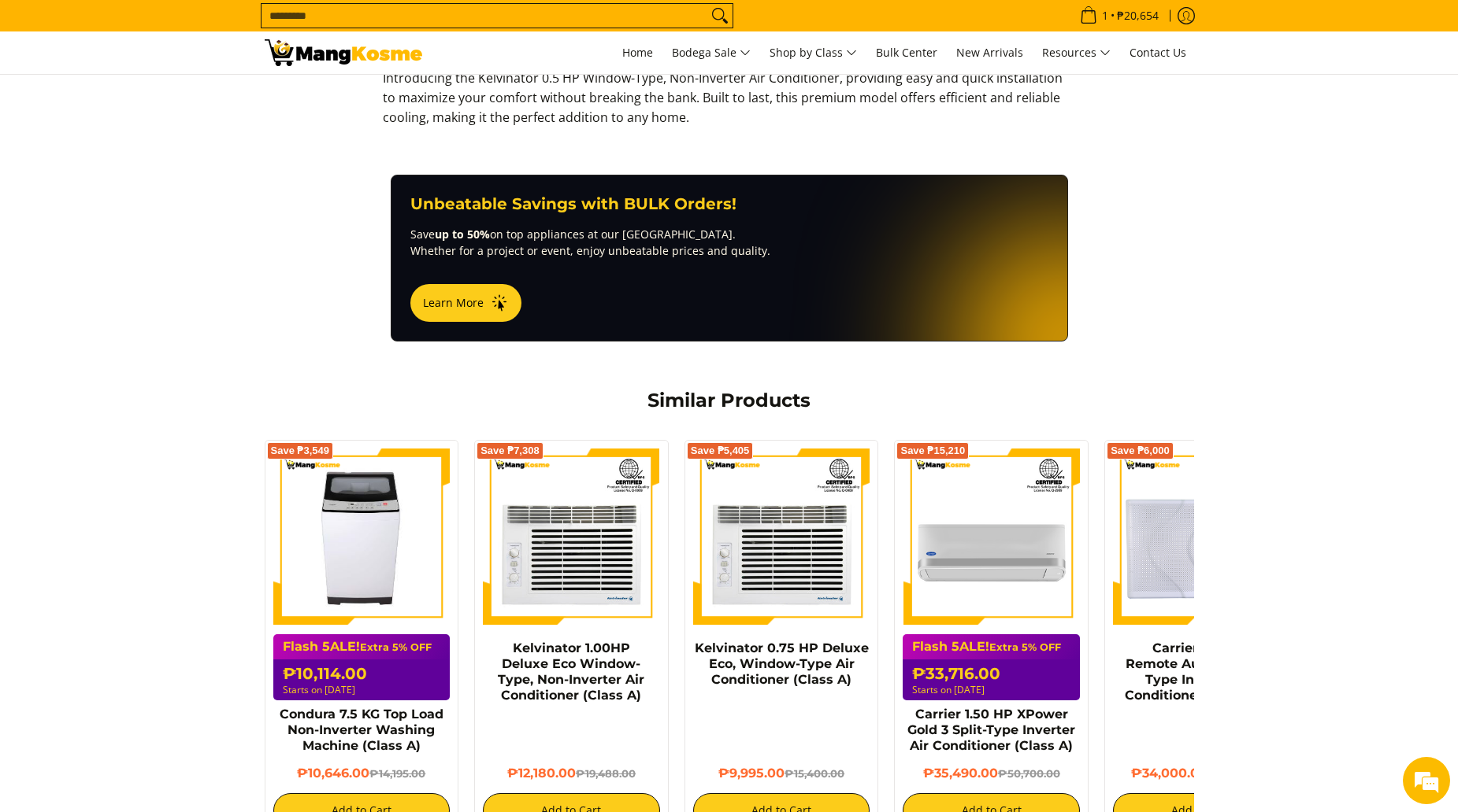
scroll to position [551, 0]
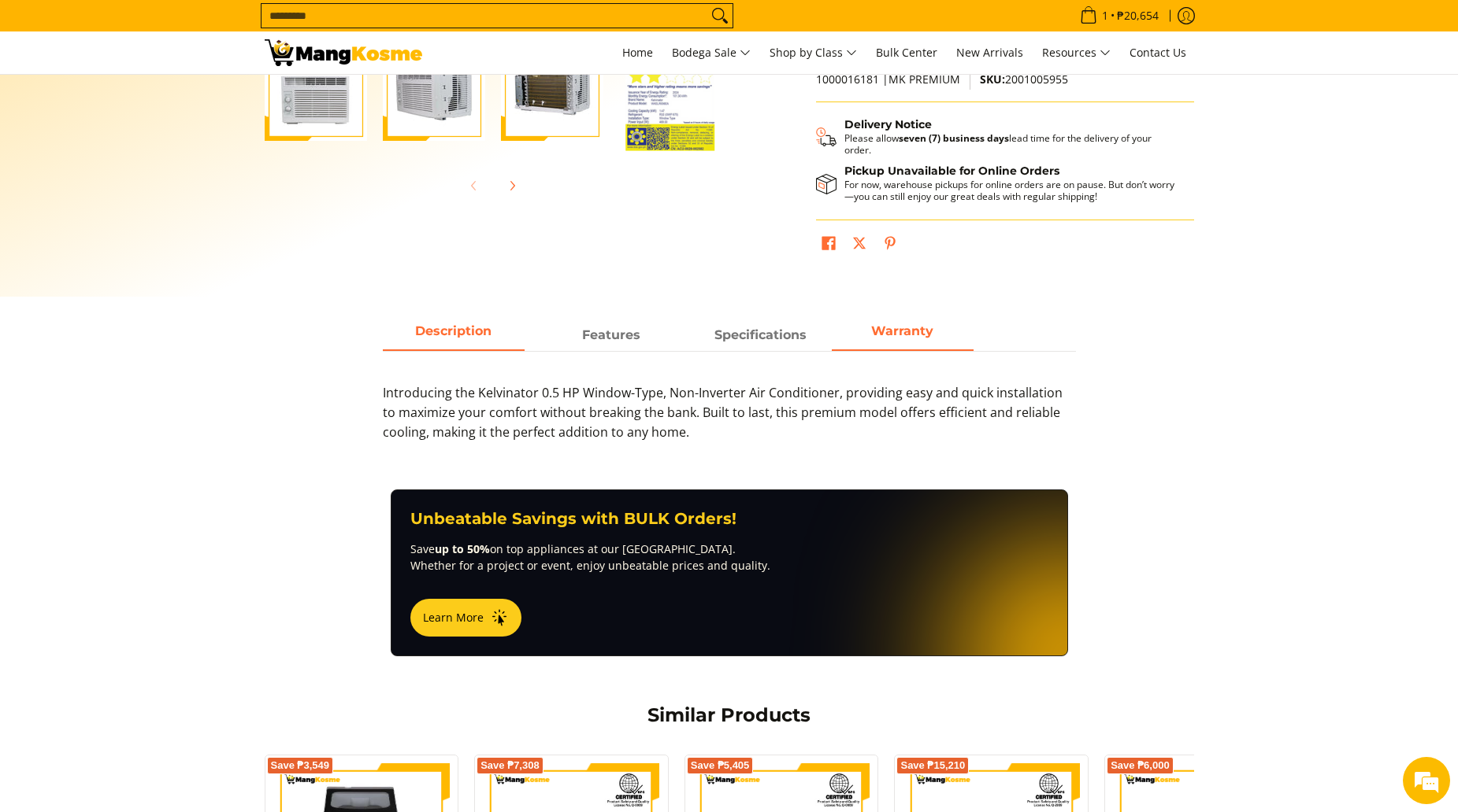
click at [926, 341] on span "Warranty" at bounding box center [902, 335] width 142 height 28
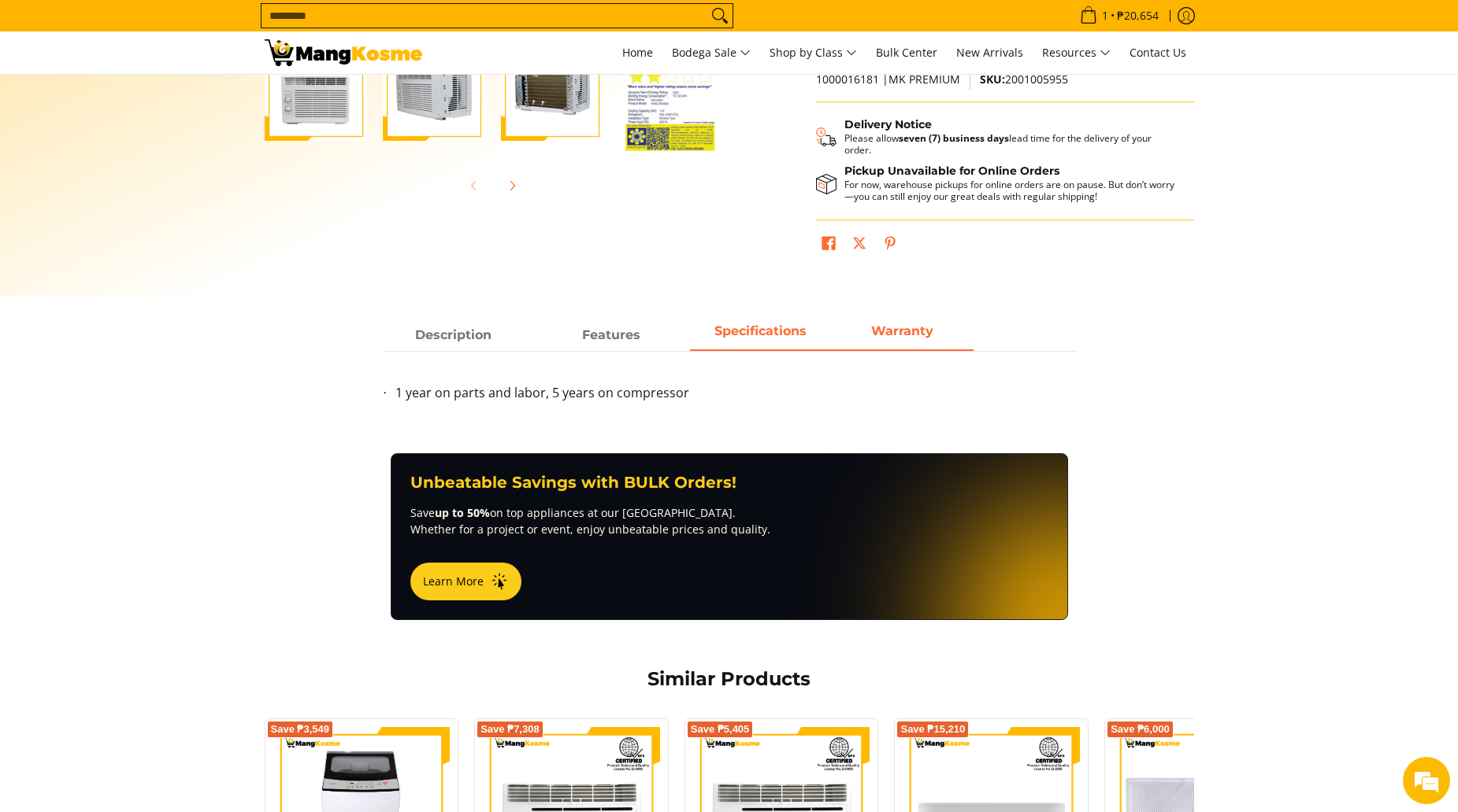
click at [751, 331] on strong "Specifications" at bounding box center [760, 330] width 92 height 15
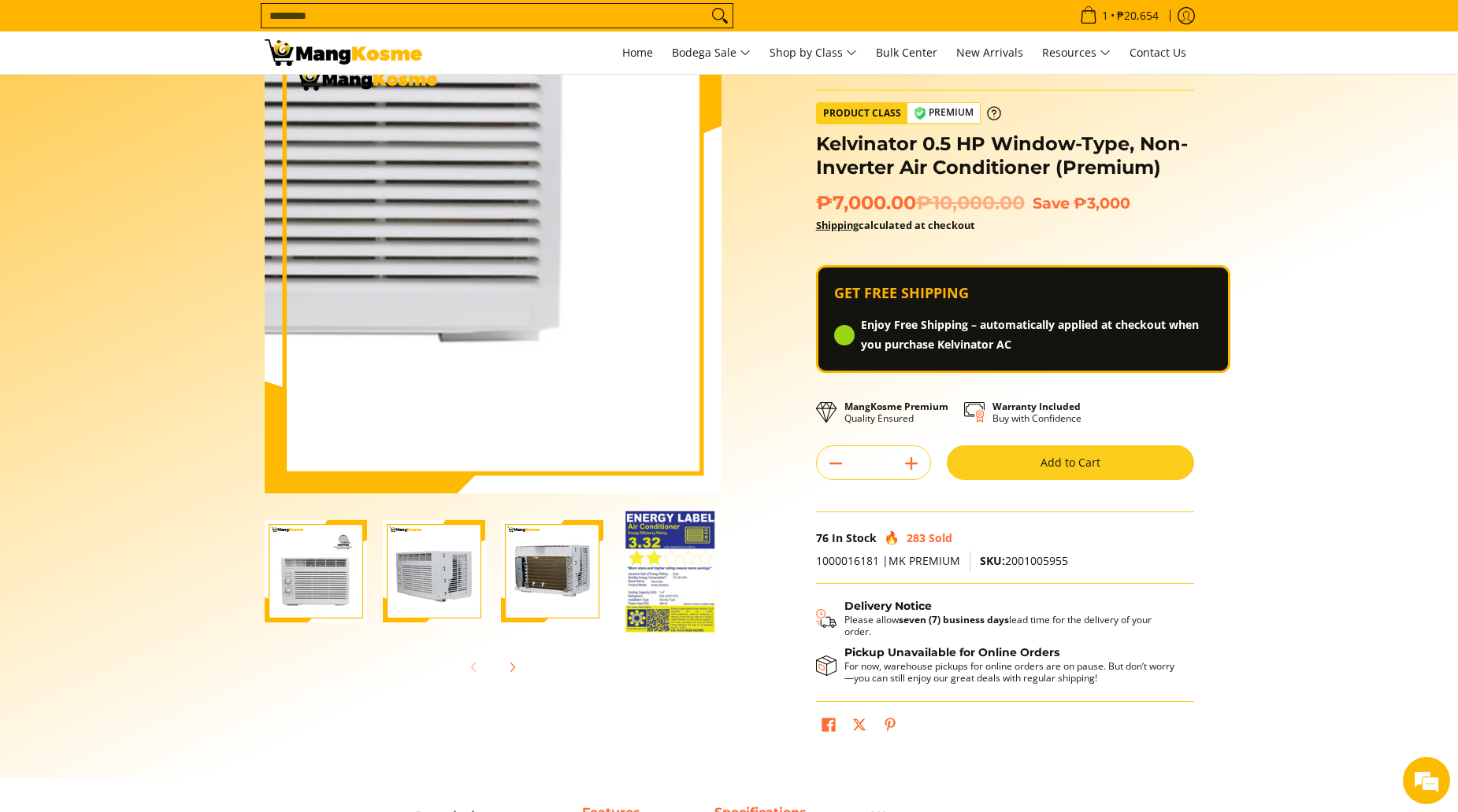
scroll to position [0, 0]
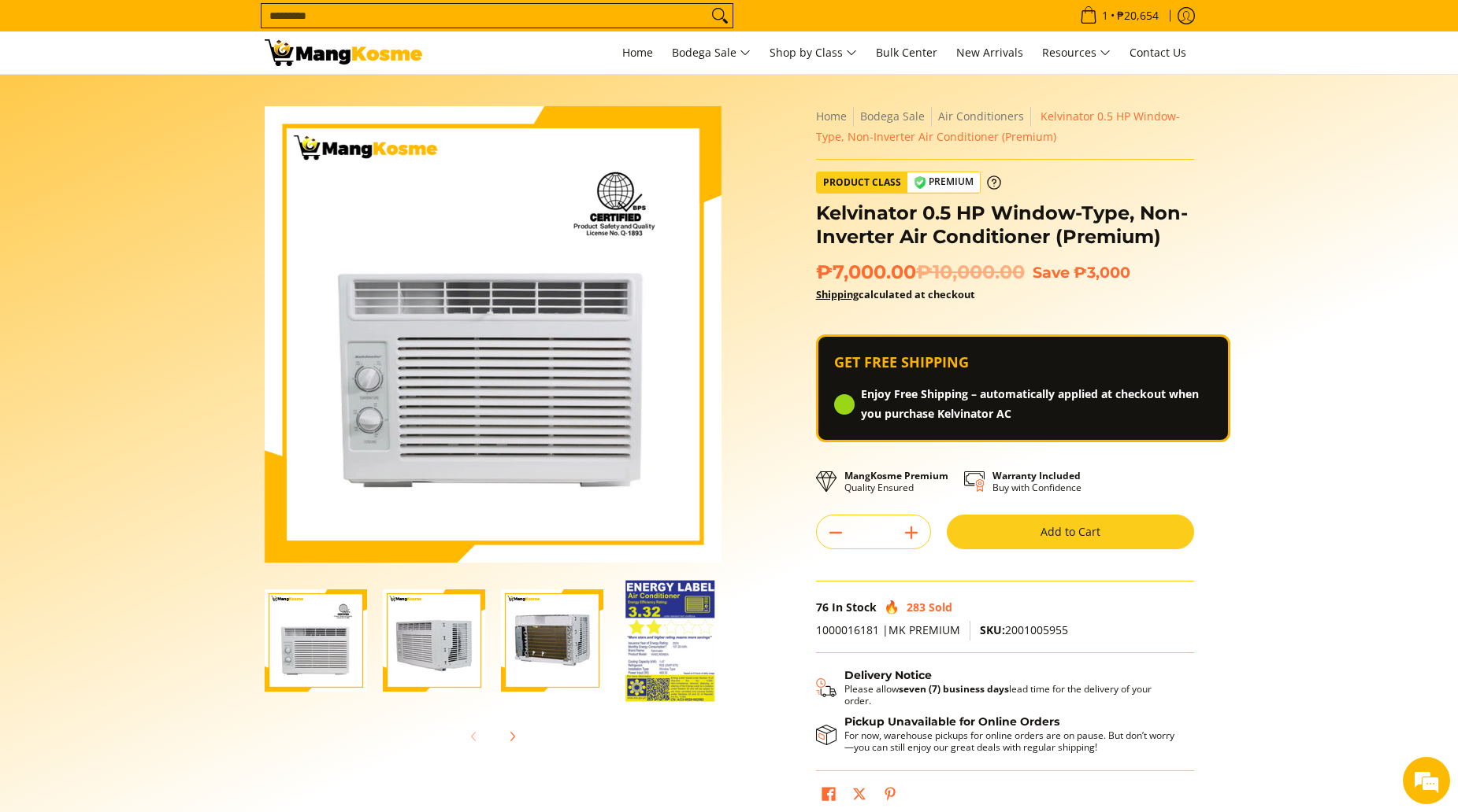
click at [571, 632] on img "Kelvinator 0.5 HP Window-Type, Non-Inverter Air Conditioner (Premium)-3" at bounding box center [552, 640] width 103 height 102
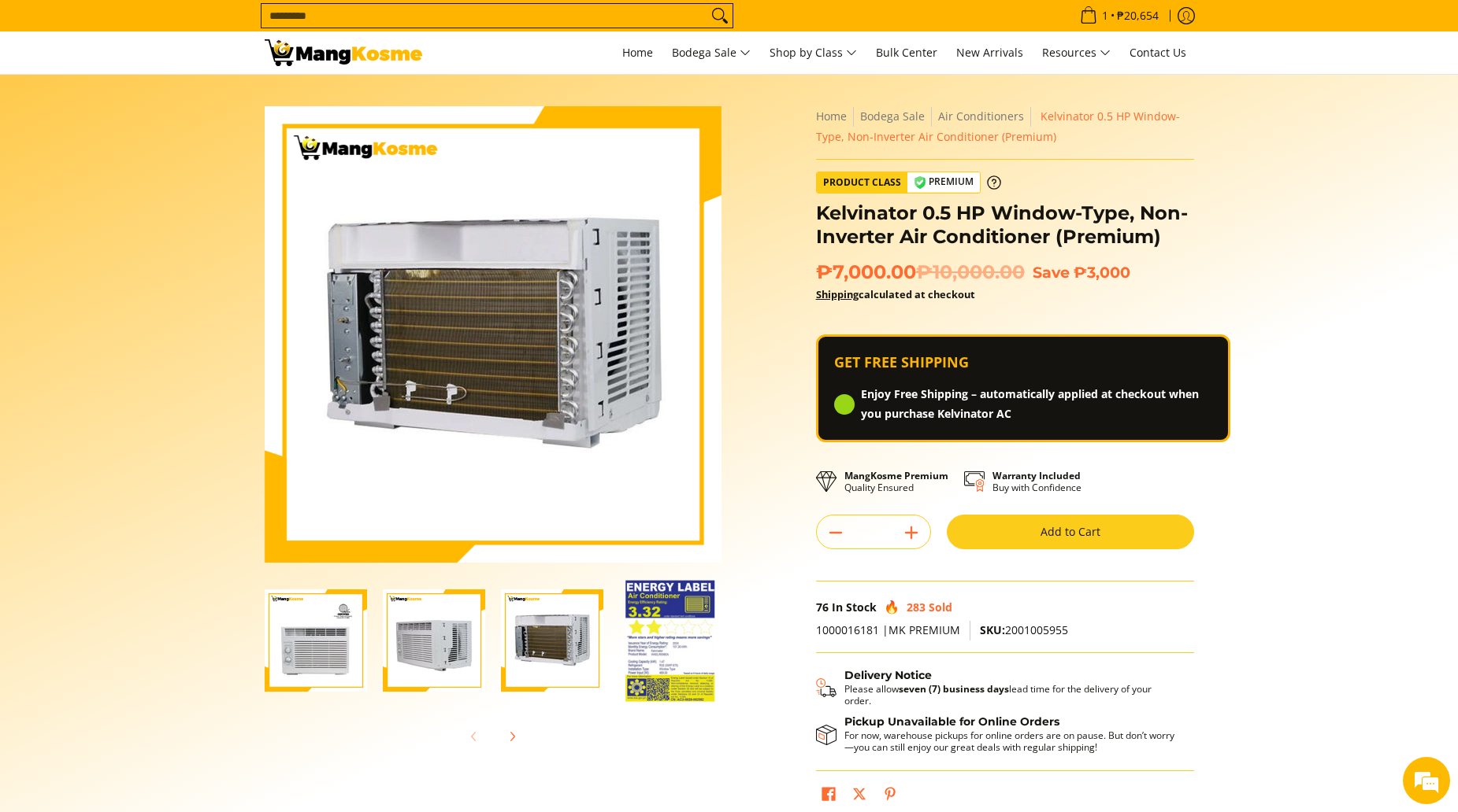
click at [443, 645] on img "Kelvinator 0.5 HP Window-Type, Non-Inverter Air Conditioner (Premium)-2" at bounding box center [434, 640] width 103 height 102
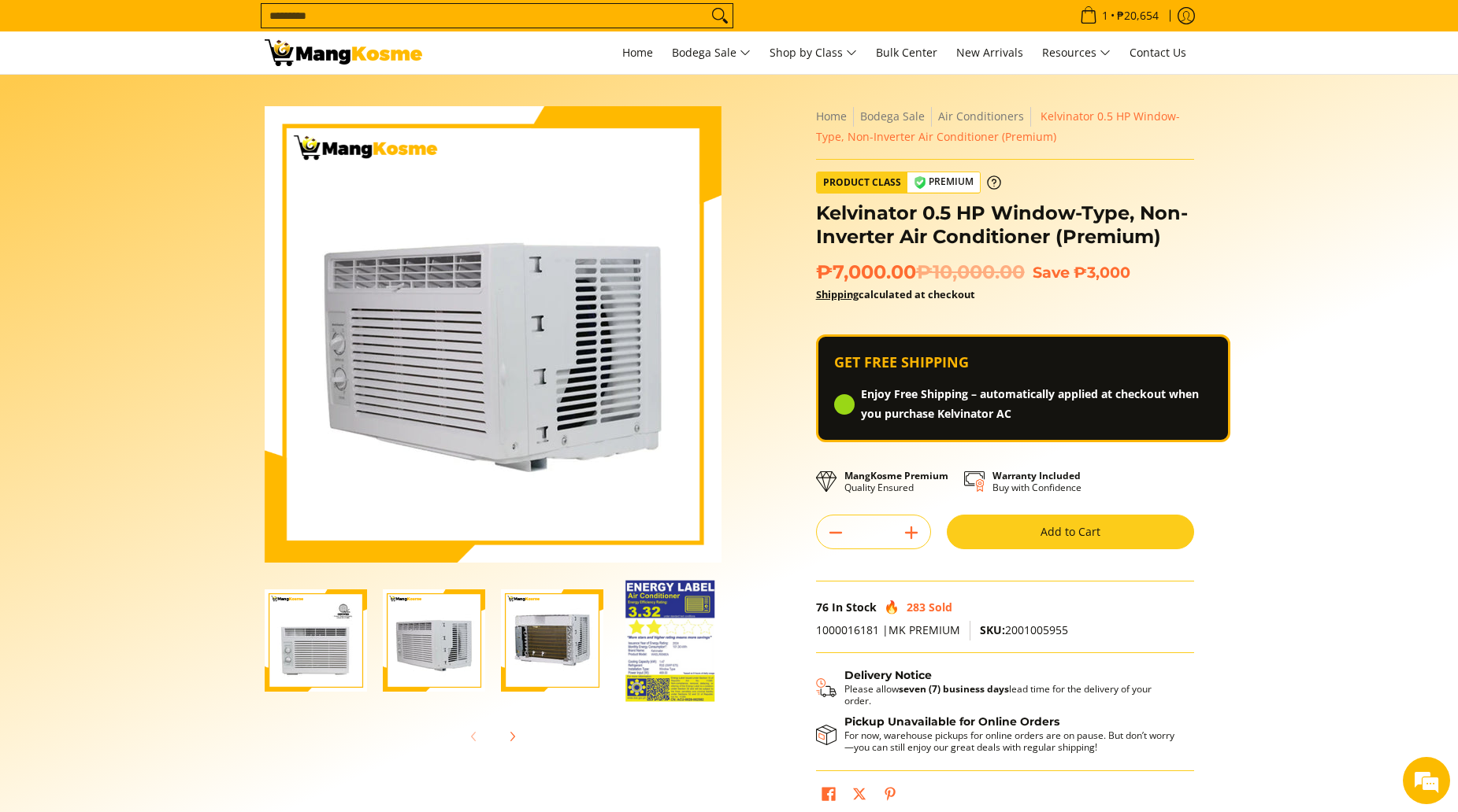
click at [529, 662] on img "Kelvinator 0.5 HP Window-Type, Non-Inverter Air Conditioner (Premium)-3" at bounding box center [552, 640] width 103 height 102
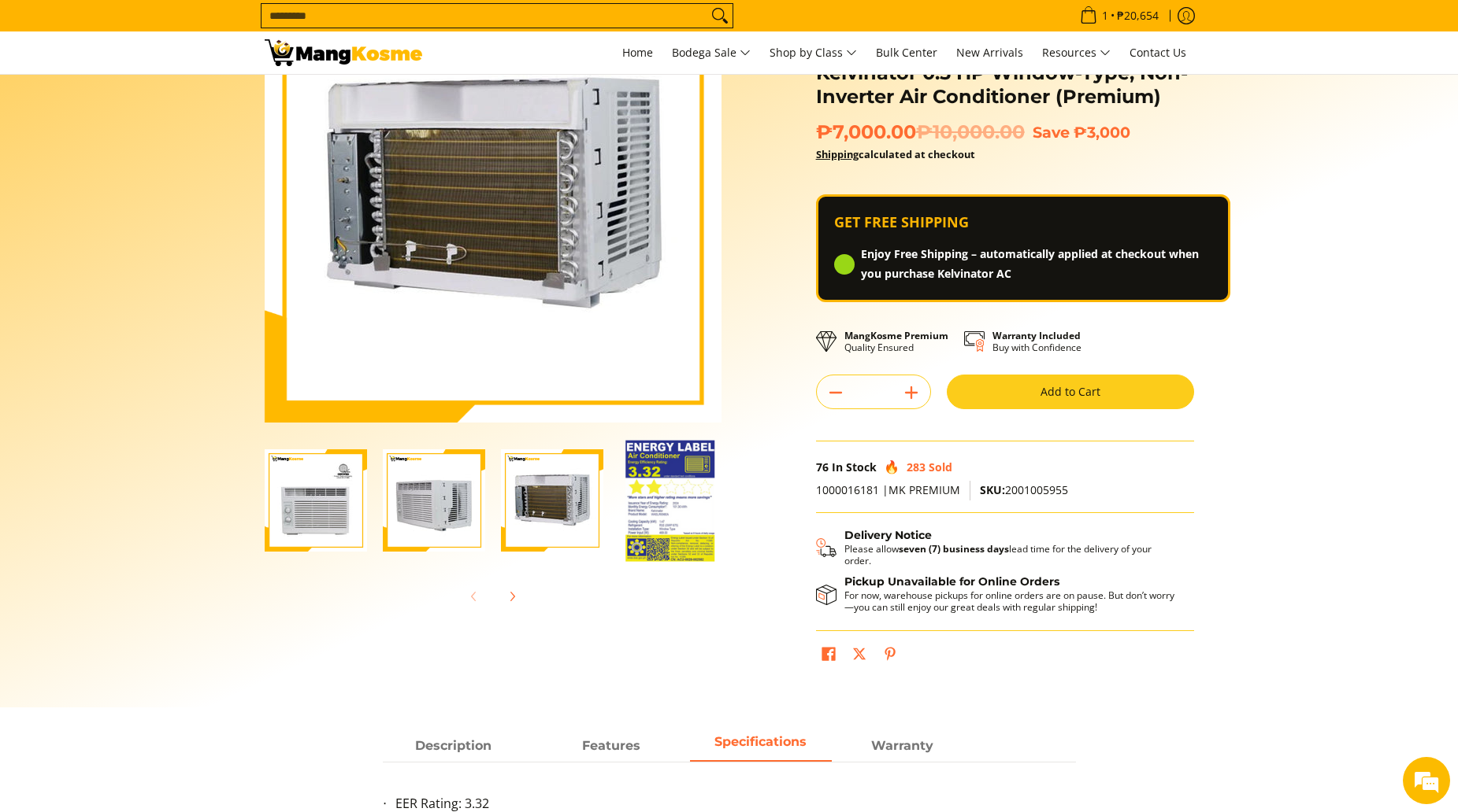
scroll to position [315, 0]
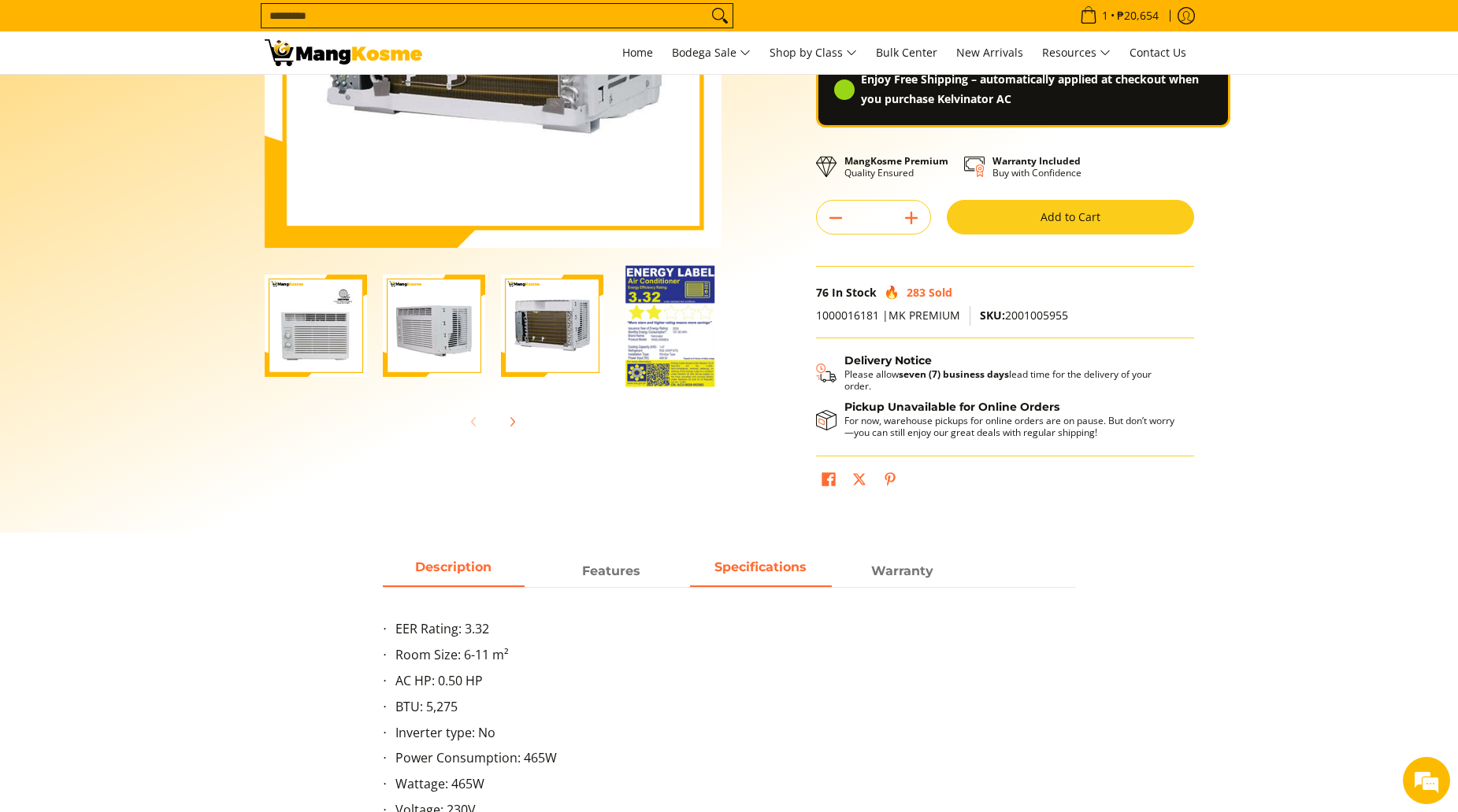
click at [470, 581] on span "Description" at bounding box center [453, 571] width 142 height 28
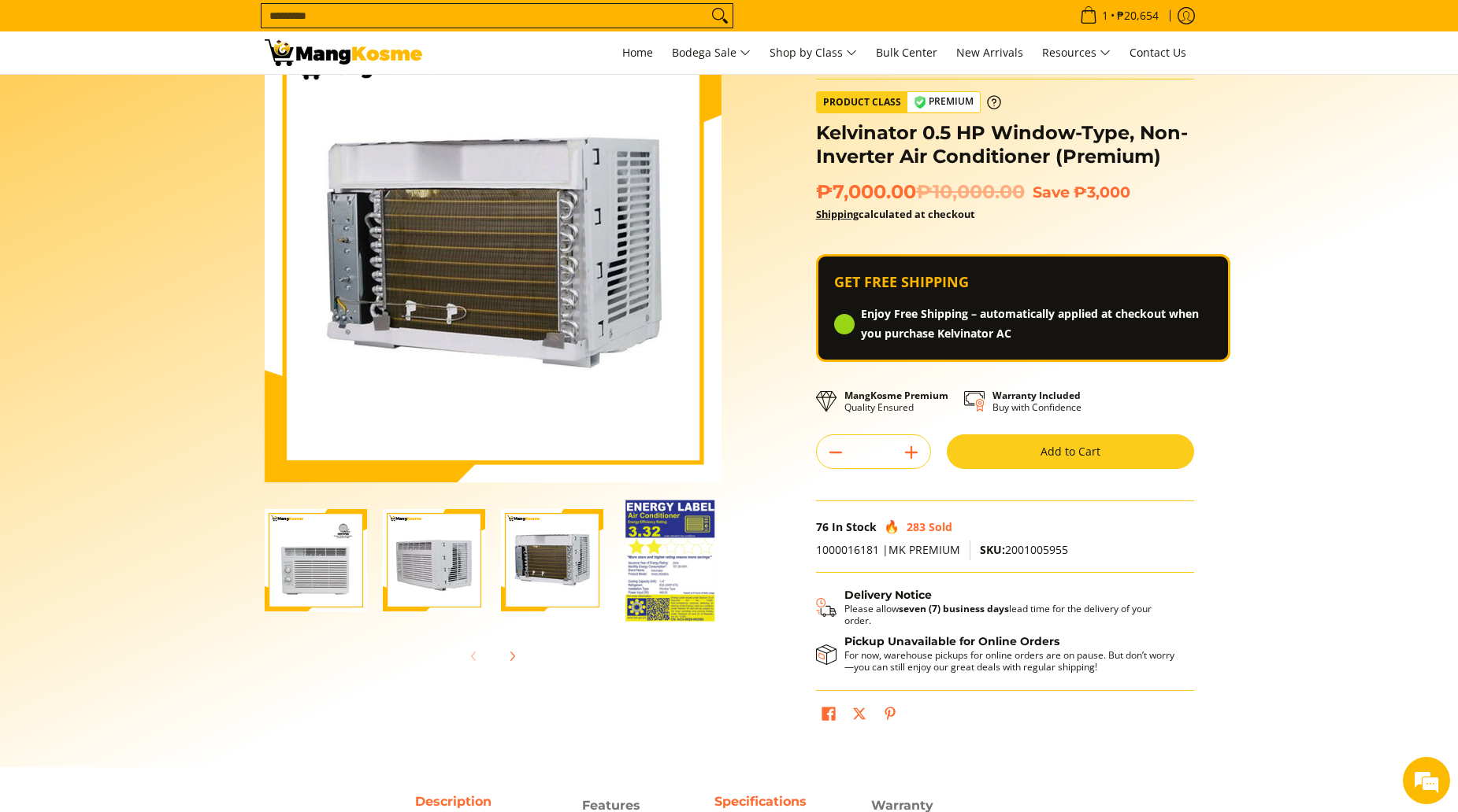
scroll to position [79, 0]
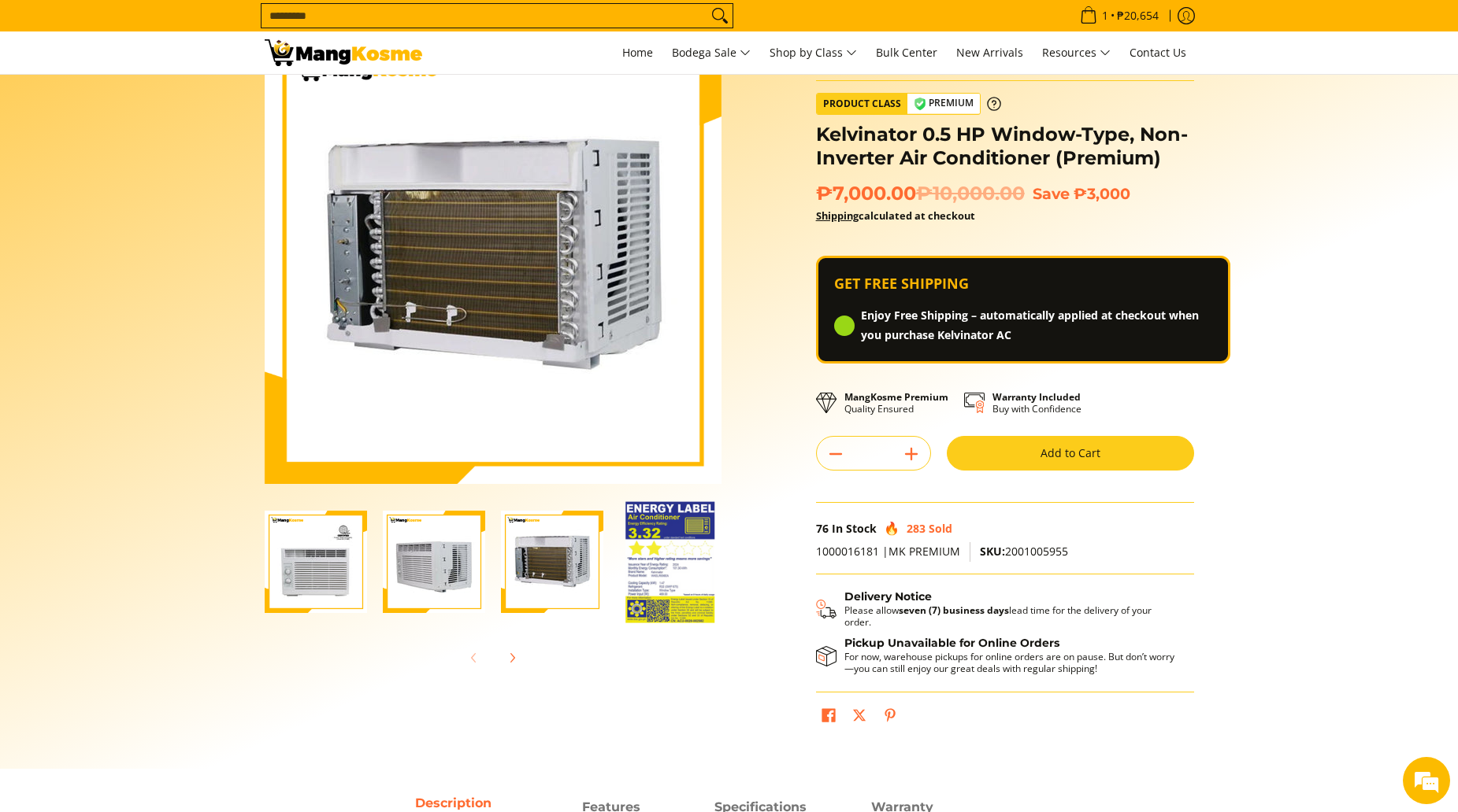
click at [322, 551] on img "kelvinator-.5hp-window-type-airconditioner-full-view-mang-kosme" at bounding box center [315, 561] width 103 height 102
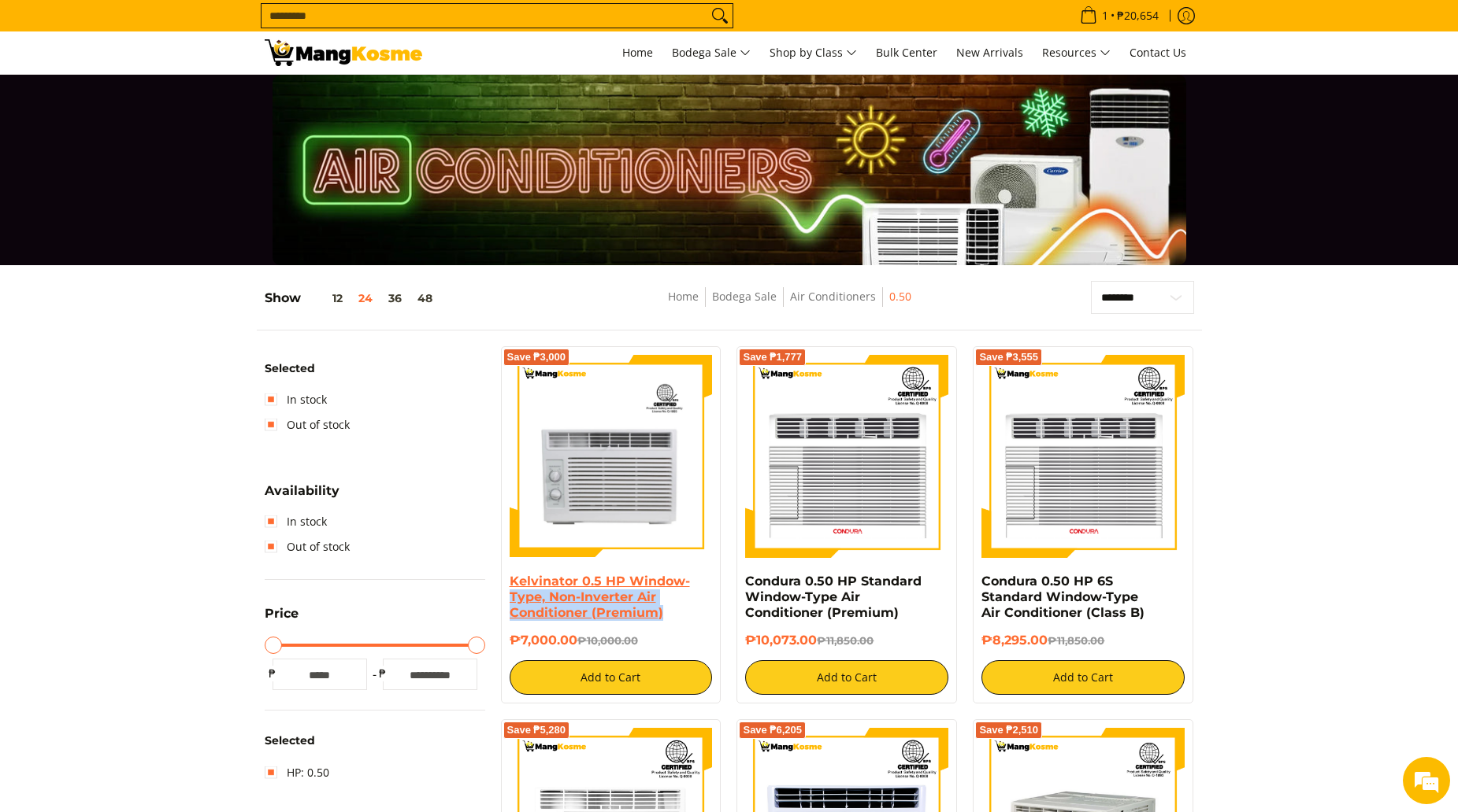
drag, startPoint x: 669, startPoint y: 612, endPoint x: 509, endPoint y: 590, distance: 161.5
click at [510, 590] on h4 "Kelvinator 0.5 HP Window-Type, Non-Inverter Air Conditioner (Premium)" at bounding box center [611, 597] width 203 height 47
click at [665, 616] on h4 "Kelvinator 0.5 HP Window-Type, Non-Inverter Air Conditioner (Premium)" at bounding box center [611, 597] width 203 height 47
drag, startPoint x: 666, startPoint y: 615, endPoint x: 510, endPoint y: 580, distance: 159.9
click at [510, 580] on h4 "Kelvinator 0.5 HP Window-Type, Non-Inverter Air Conditioner (Premium)" at bounding box center [611, 597] width 203 height 47
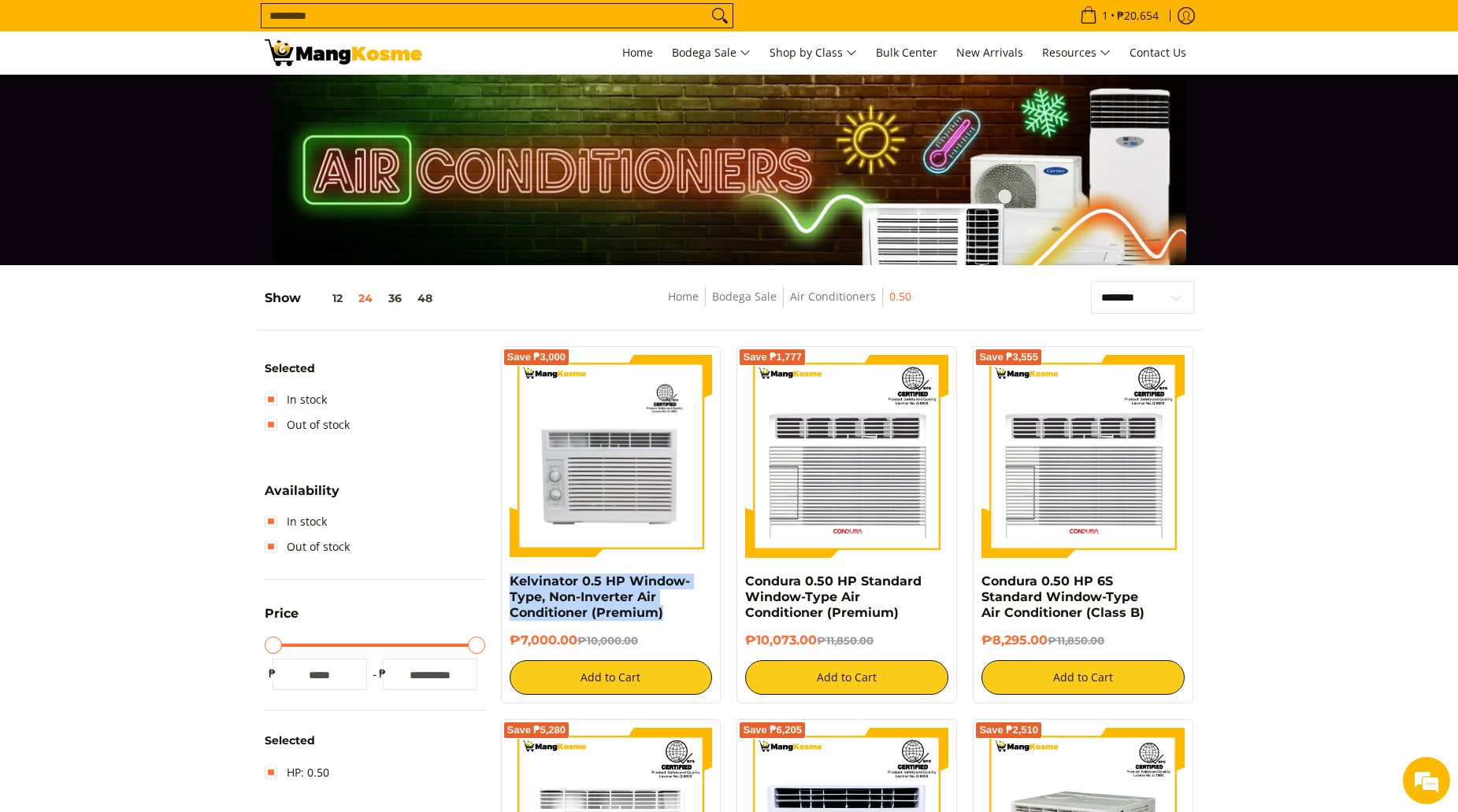
copy link "Kelvinator 0.5 HP Window-Type, Non-Inverter Air Conditioner (Premium)"
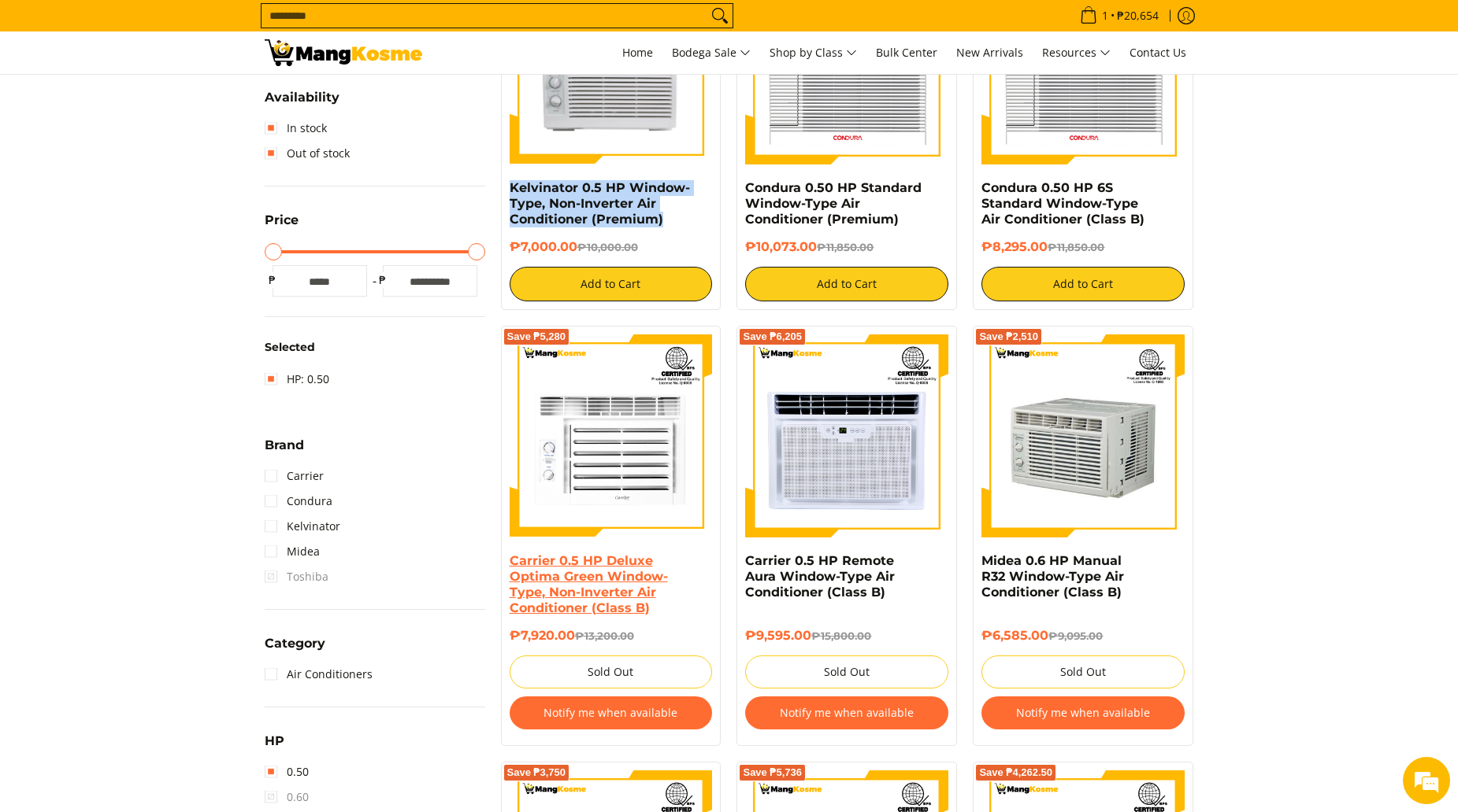
click at [604, 591] on link "Carrier 0.5 HP Deluxe Optima Green Window-Type, Non-Inverter Air Conditioner (C…" at bounding box center [589, 585] width 158 height 62
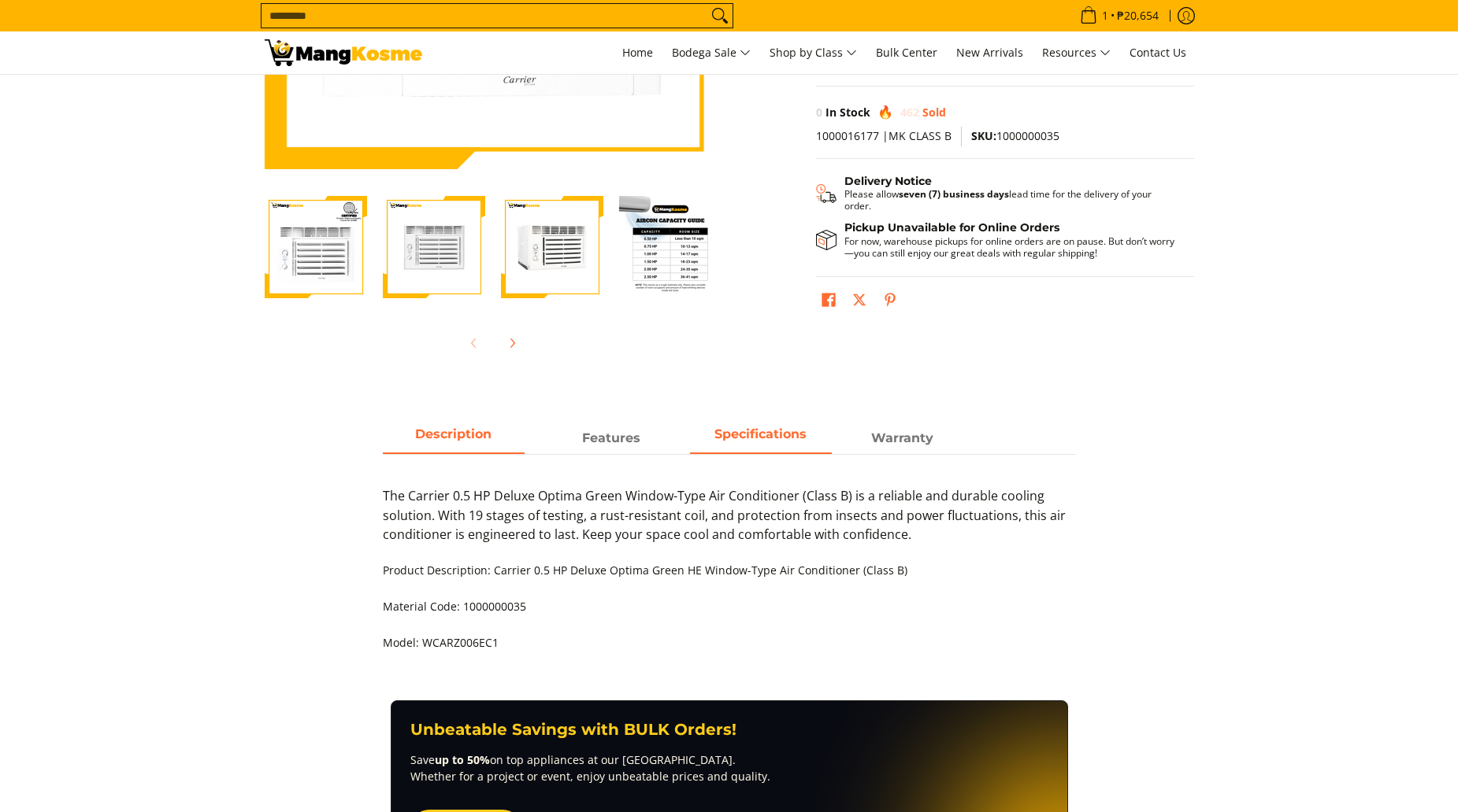
click at [771, 444] on span "Specifications" at bounding box center [760, 438] width 142 height 28
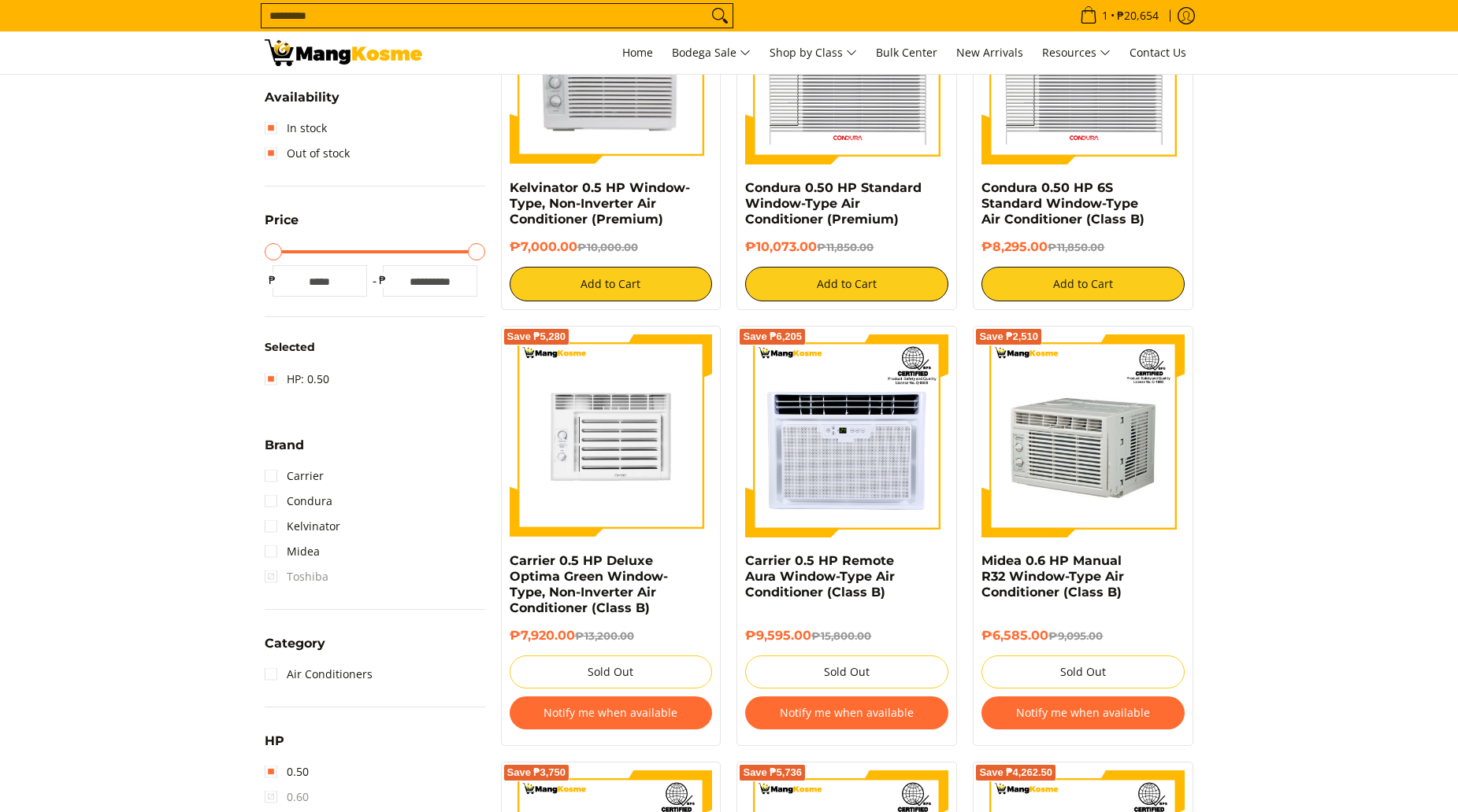
scroll to position [157, 0]
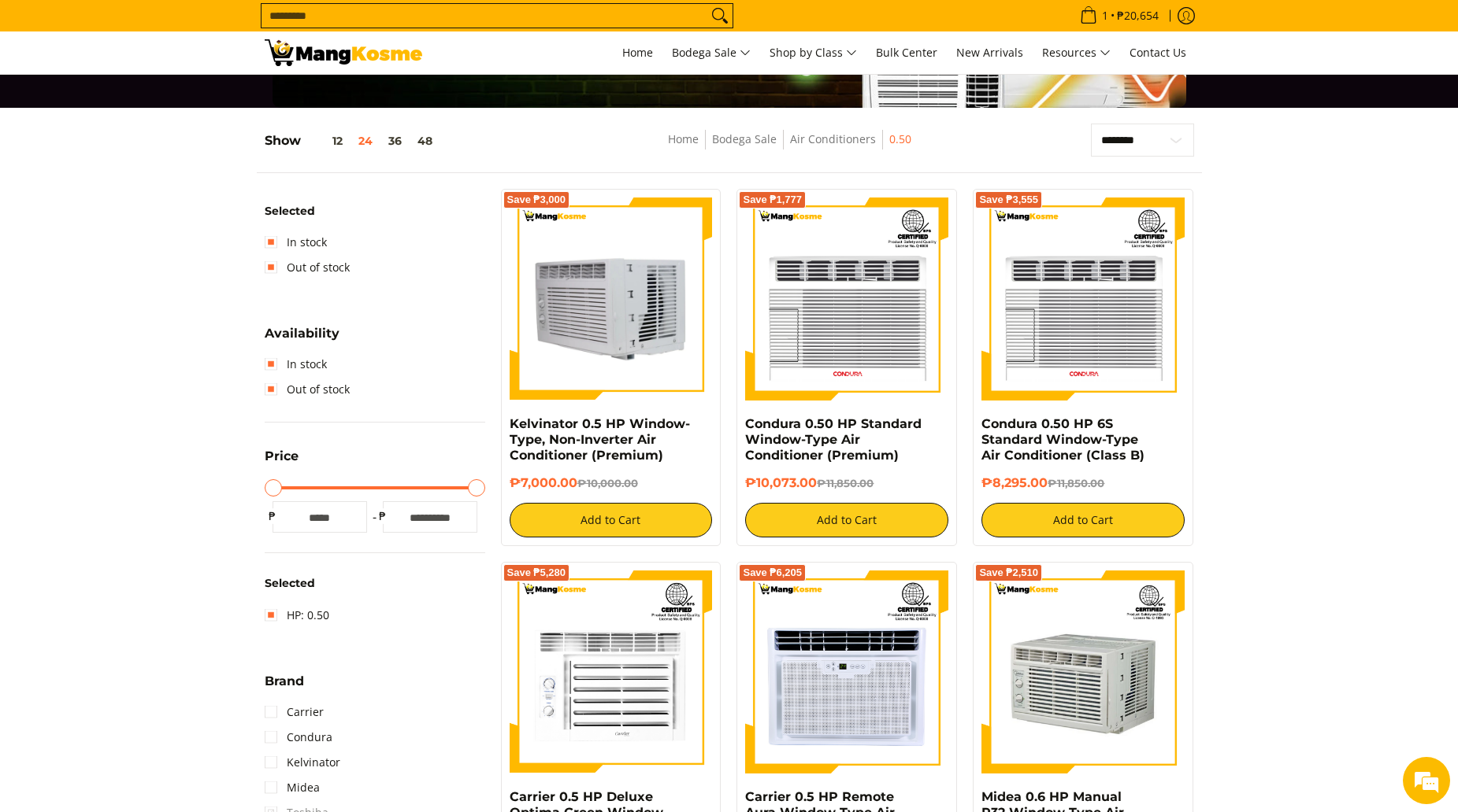
click at [645, 306] on img at bounding box center [611, 299] width 203 height 203
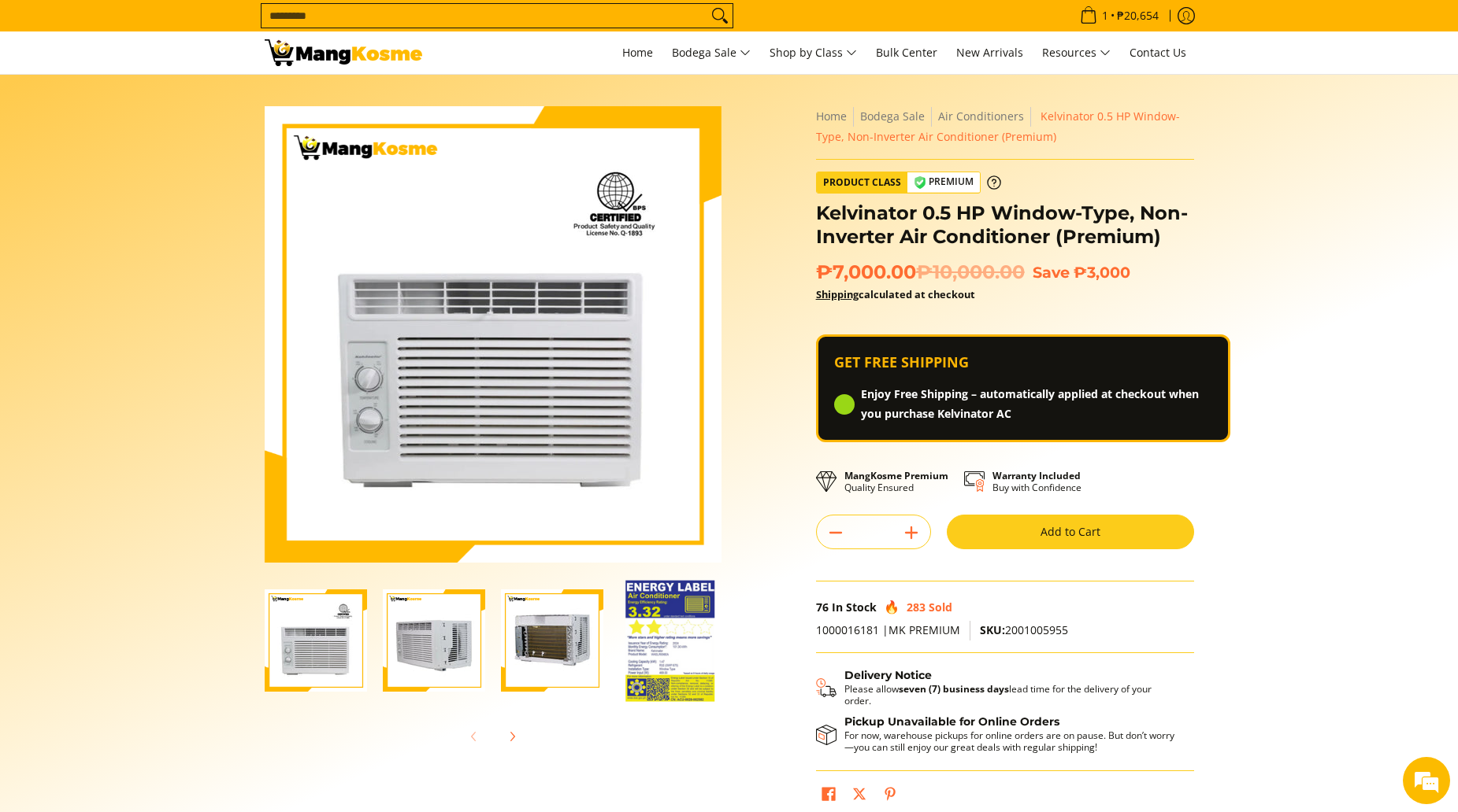
click at [330, 646] on img "kelvinator-.5hp-window-type-airconditioner-full-view-mang-kosme" at bounding box center [315, 640] width 103 height 102
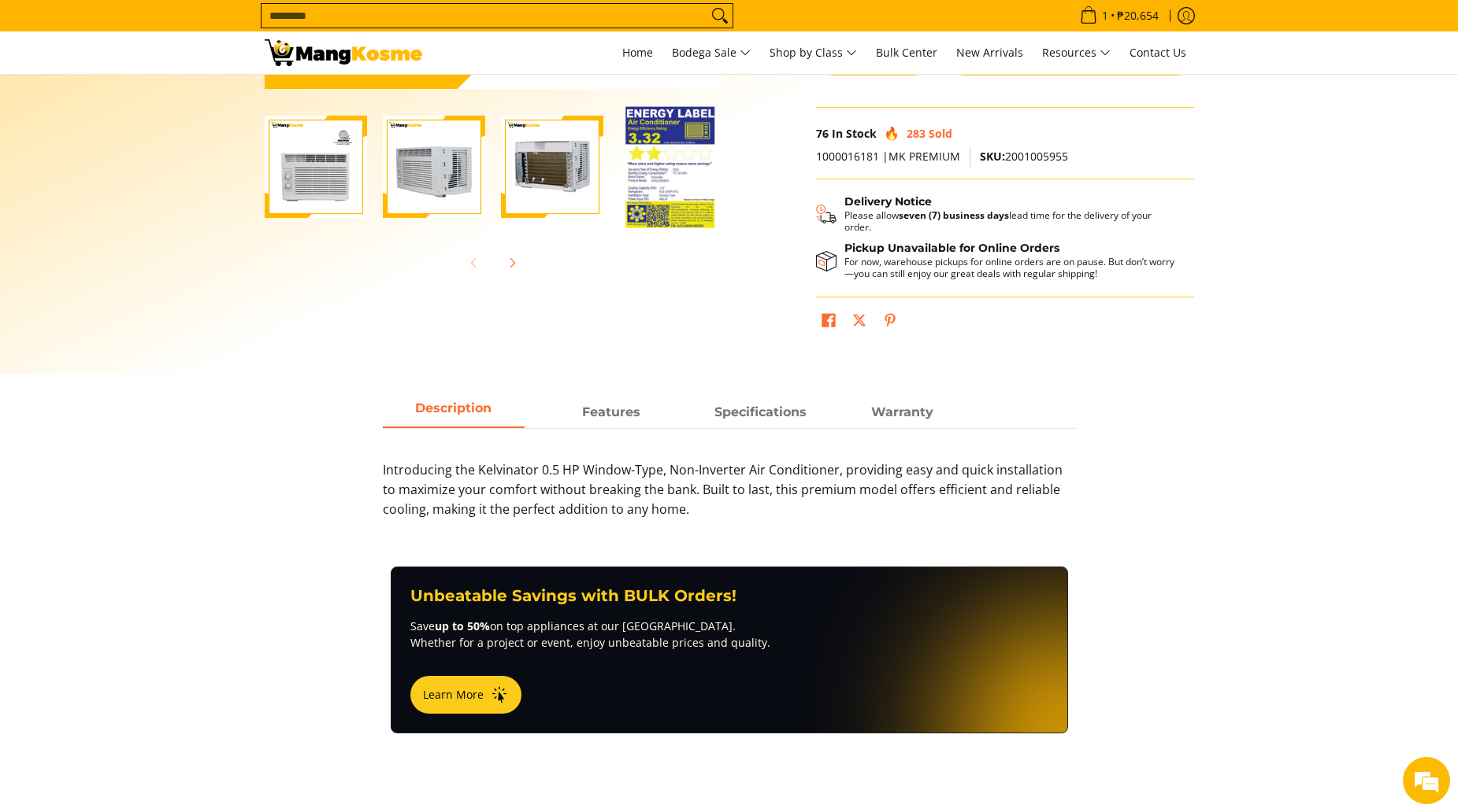
scroll to position [551, 0]
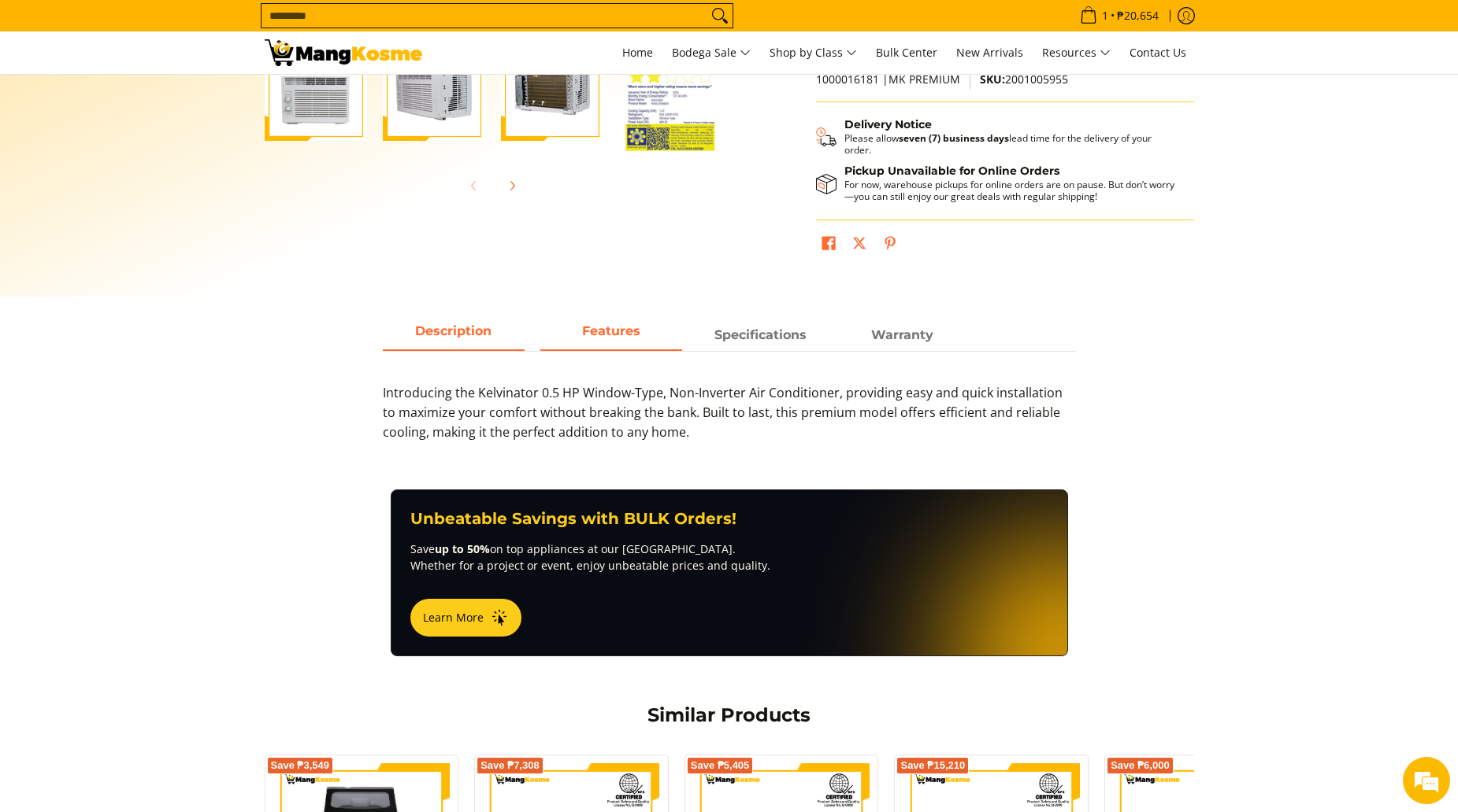
click at [614, 322] on span "Features" at bounding box center [610, 335] width 142 height 28
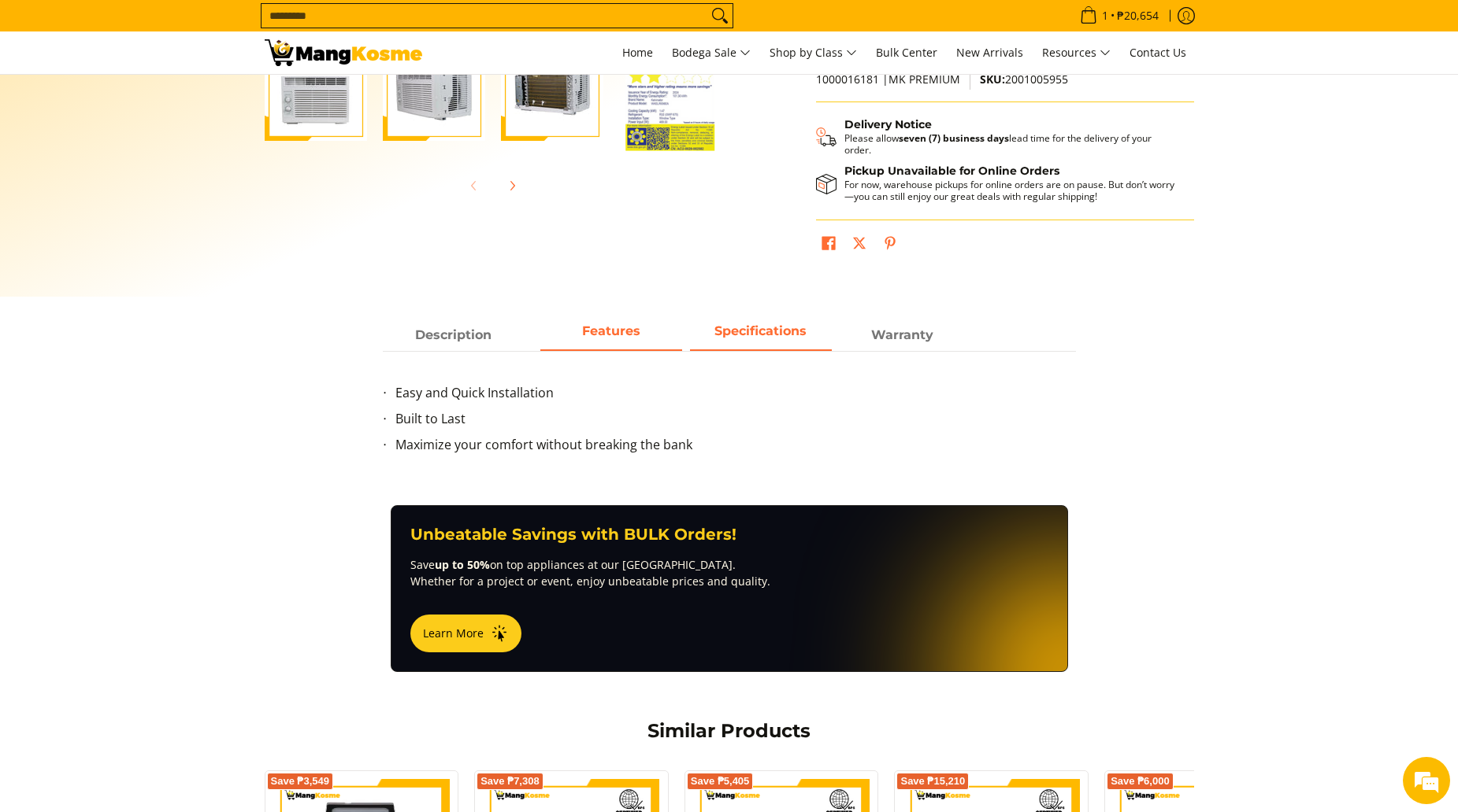
click at [756, 343] on span "Specifications" at bounding box center [760, 335] width 142 height 28
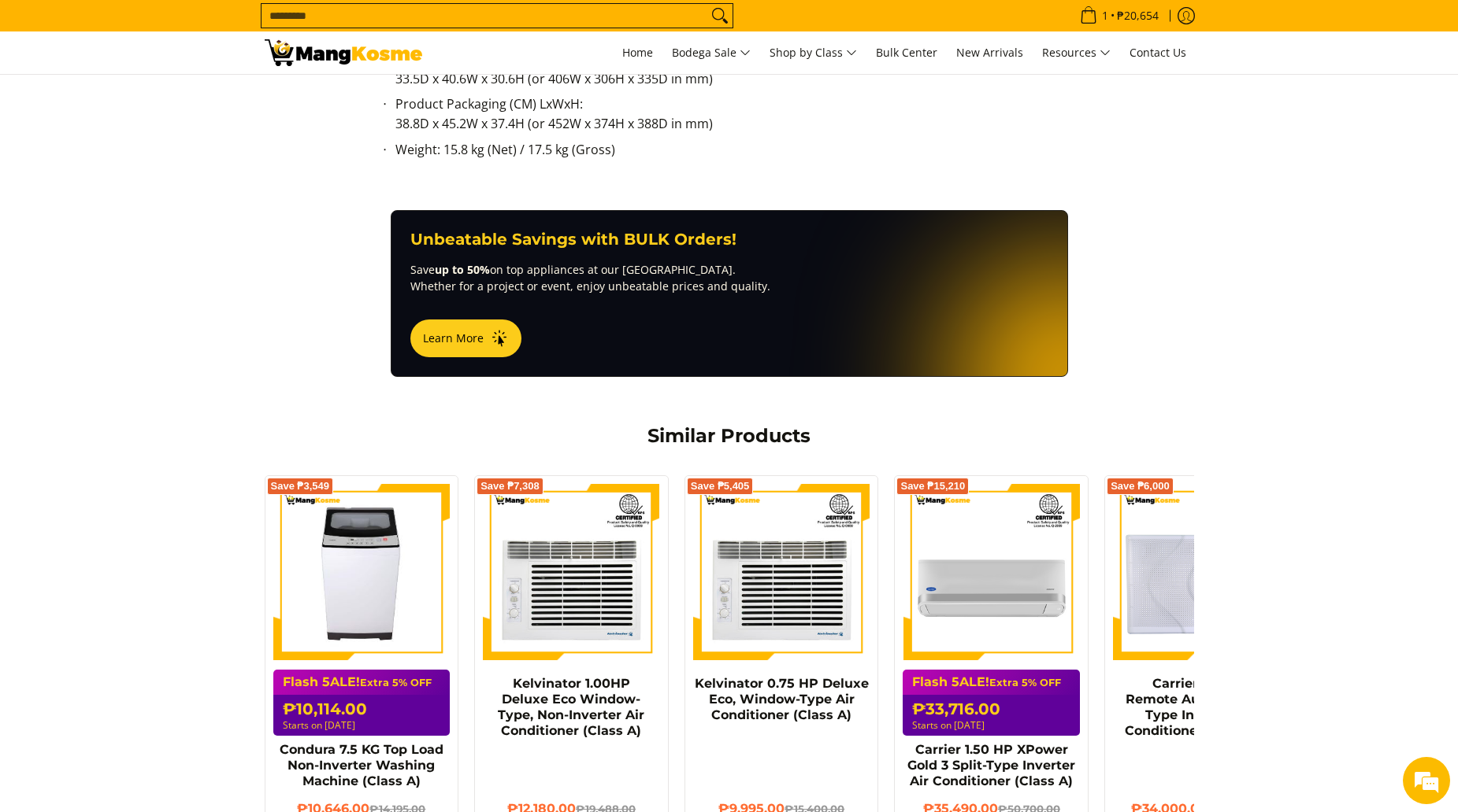
scroll to position [1338, 0]
